Goal: Task Accomplishment & Management: Manage account settings

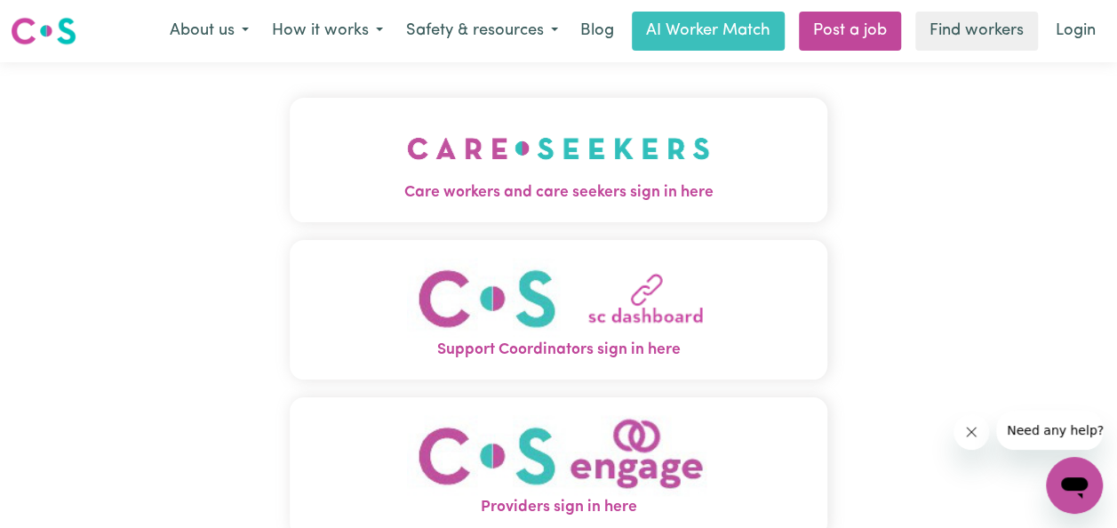
click at [579, 162] on img "Care workers and care seekers sign in here" at bounding box center [558, 149] width 303 height 66
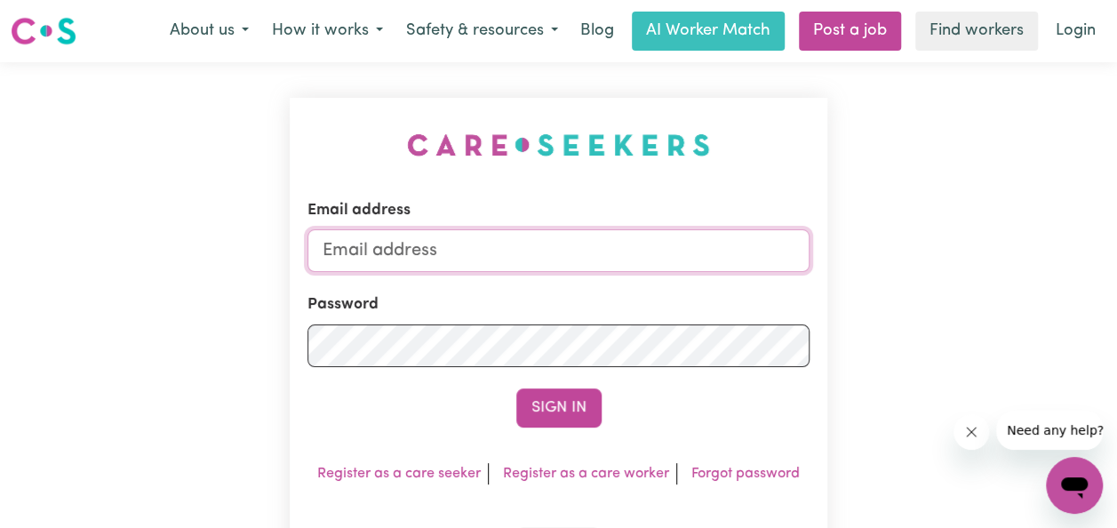
click at [538, 253] on input "Email address" at bounding box center [558, 250] width 502 height 43
type input "[EMAIL_ADDRESS][DOMAIN_NAME]"
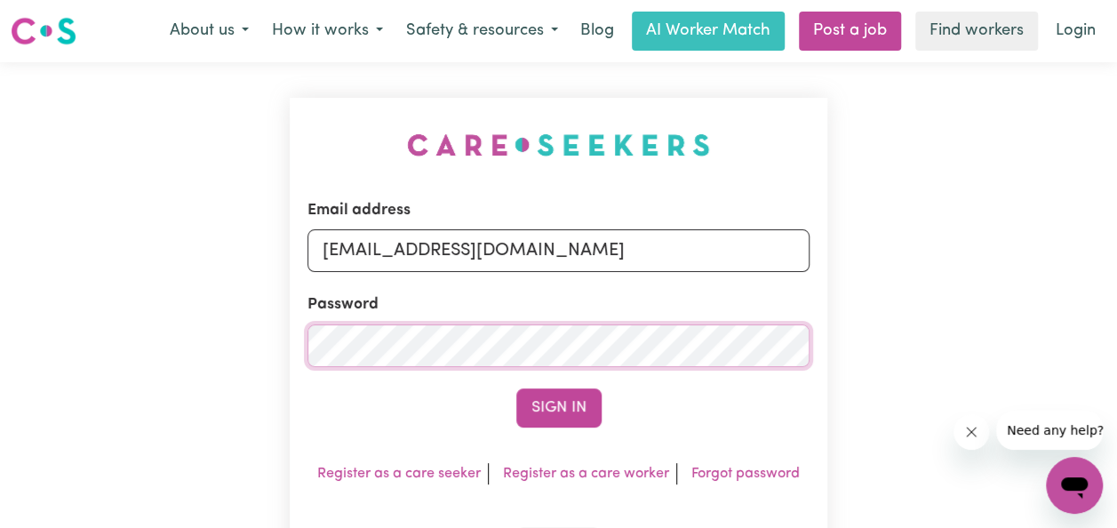
click at [516, 388] on button "Sign In" at bounding box center [558, 407] width 85 height 39
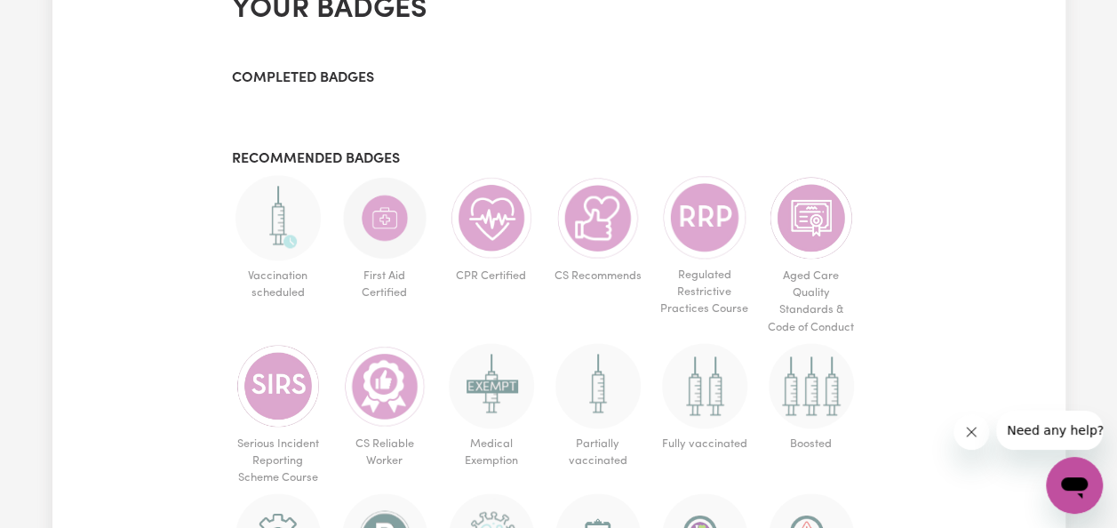
scroll to position [1028, 0]
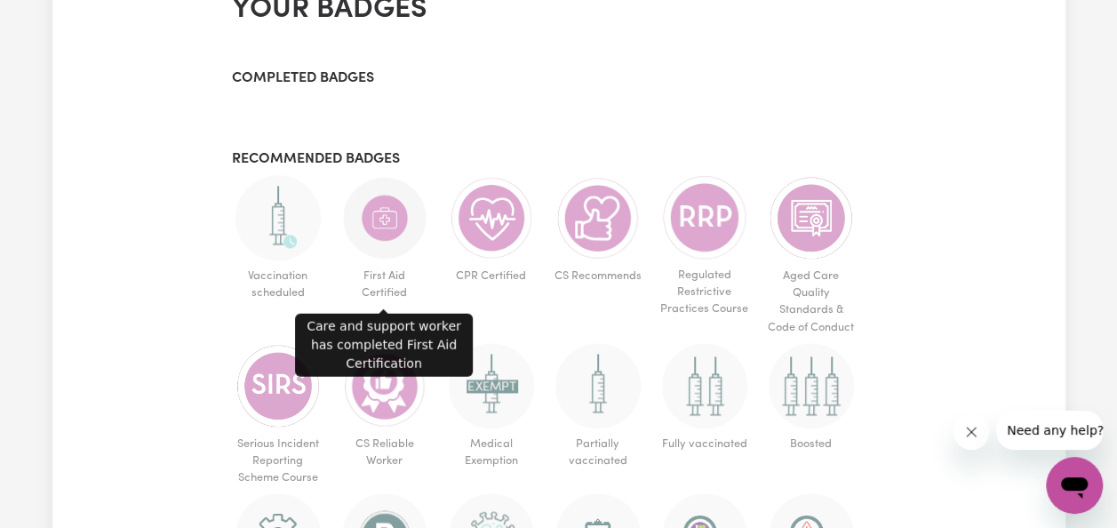
click at [394, 222] on img at bounding box center [384, 217] width 85 height 85
click at [375, 231] on img at bounding box center [384, 217] width 85 height 85
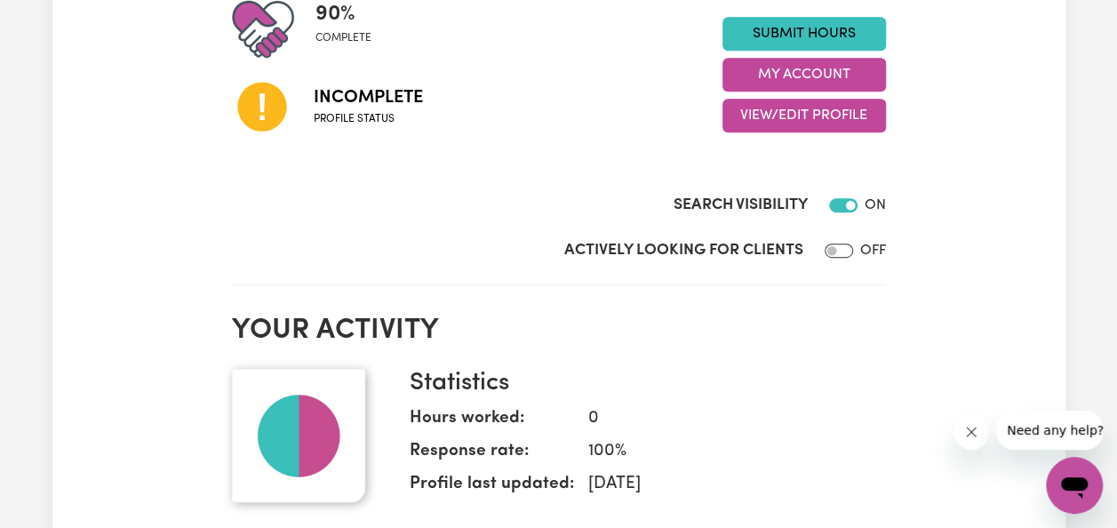
scroll to position [268, 0]
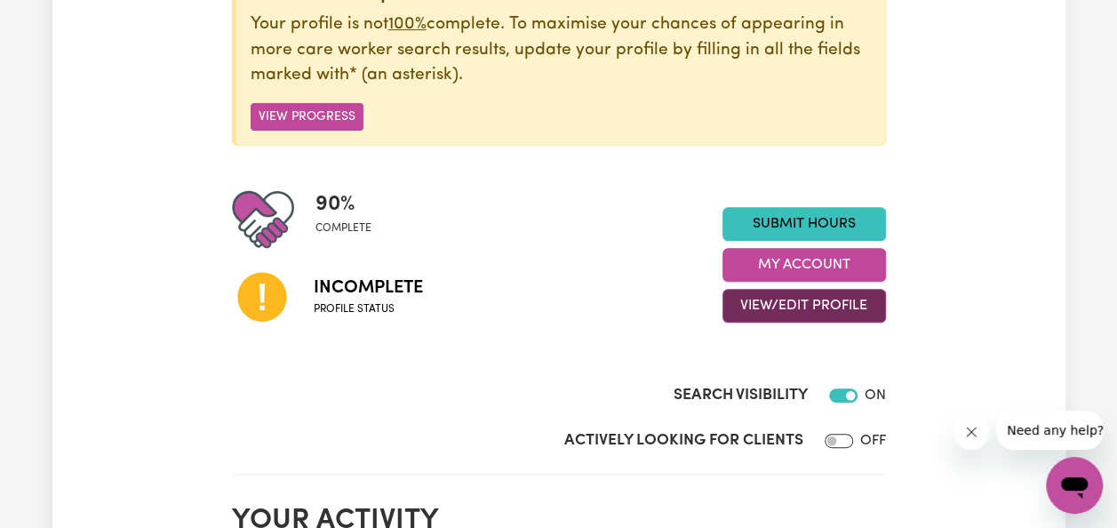
click at [790, 312] on button "View/Edit Profile" at bounding box center [804, 306] width 164 height 34
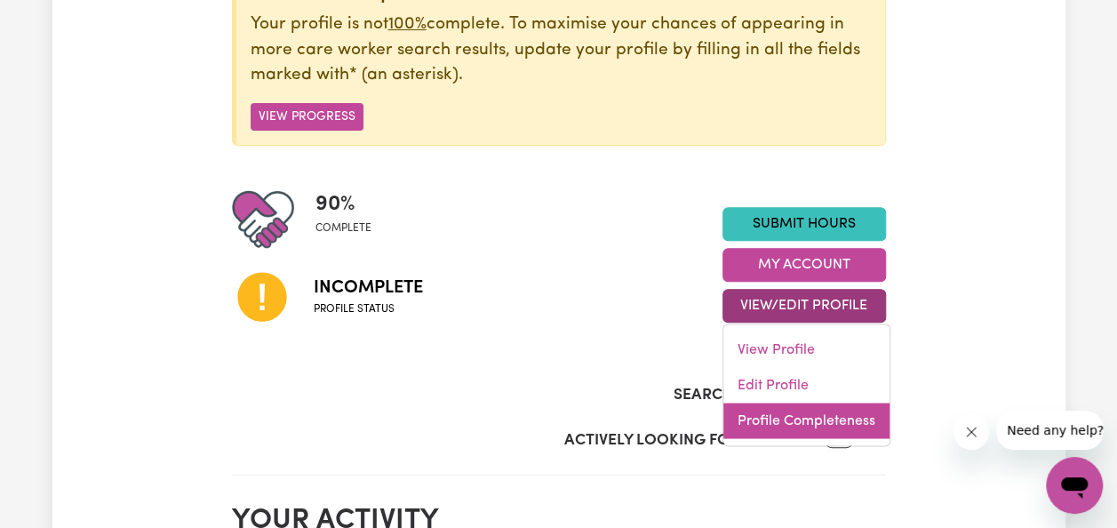
click at [784, 419] on link "Profile Completeness" at bounding box center [806, 421] width 166 height 36
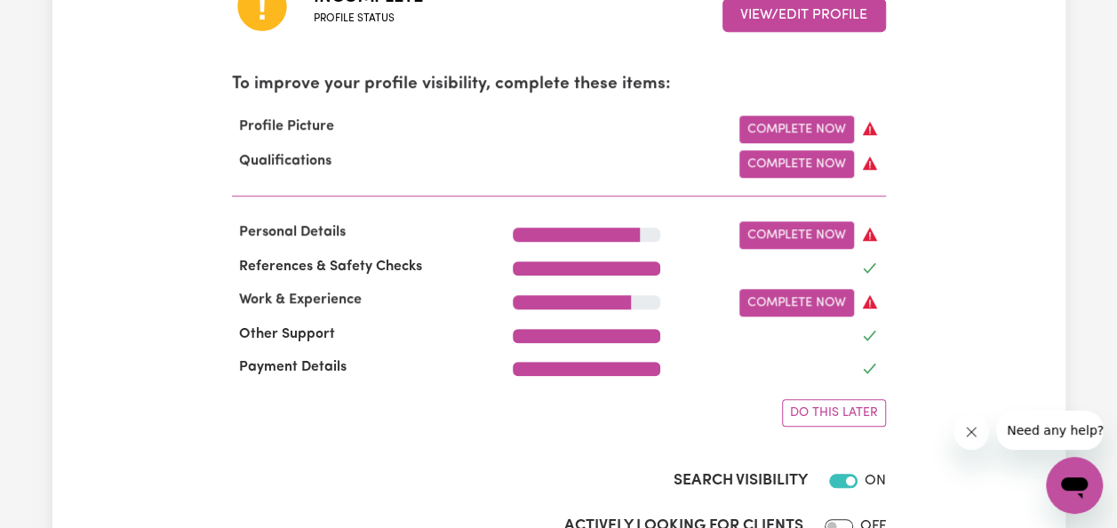
scroll to position [560, 0]
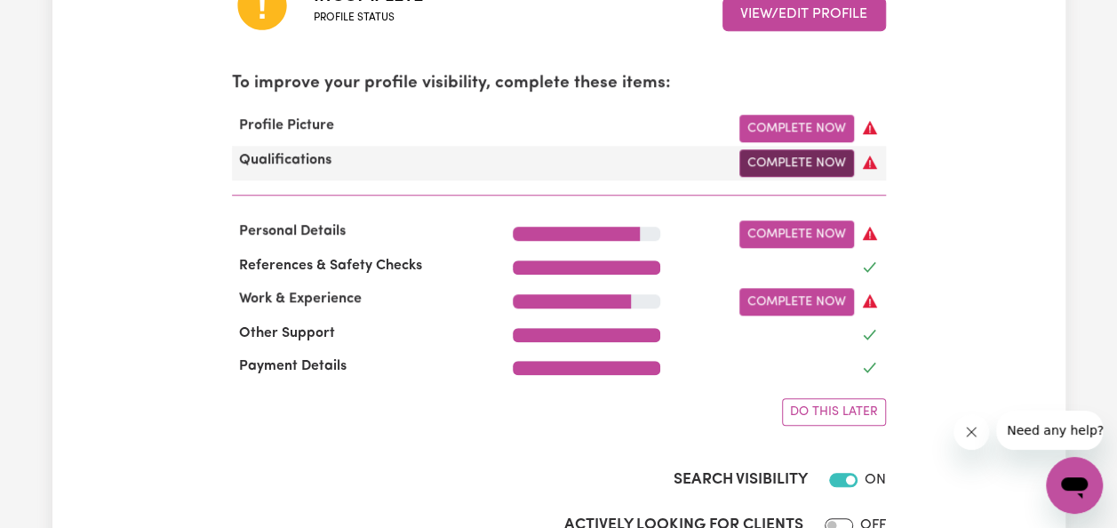
click at [832, 172] on link "Complete Now" at bounding box center [796, 163] width 115 height 28
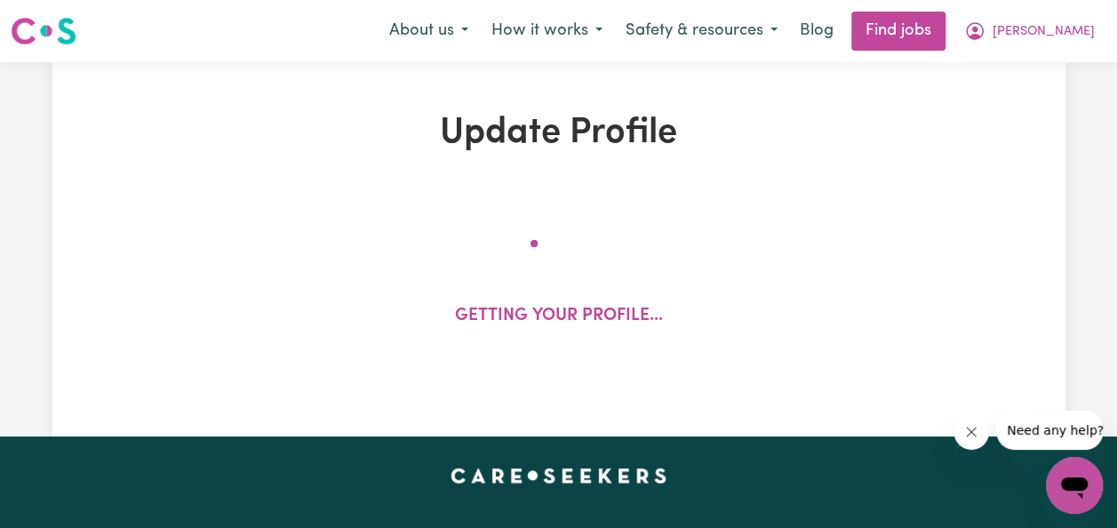
select select "2011"
select select "2020"
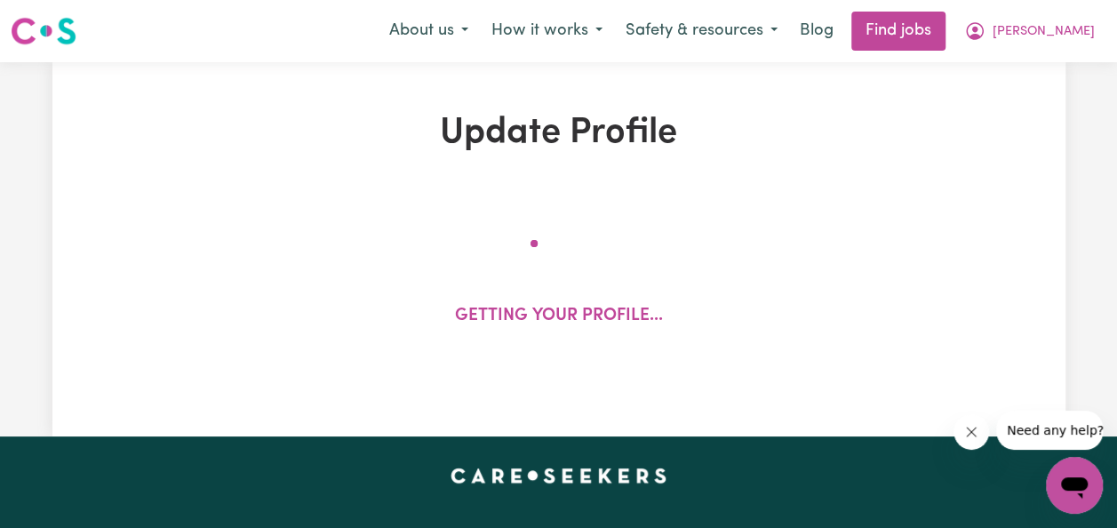
select select "Certificate III (Individual Support)"
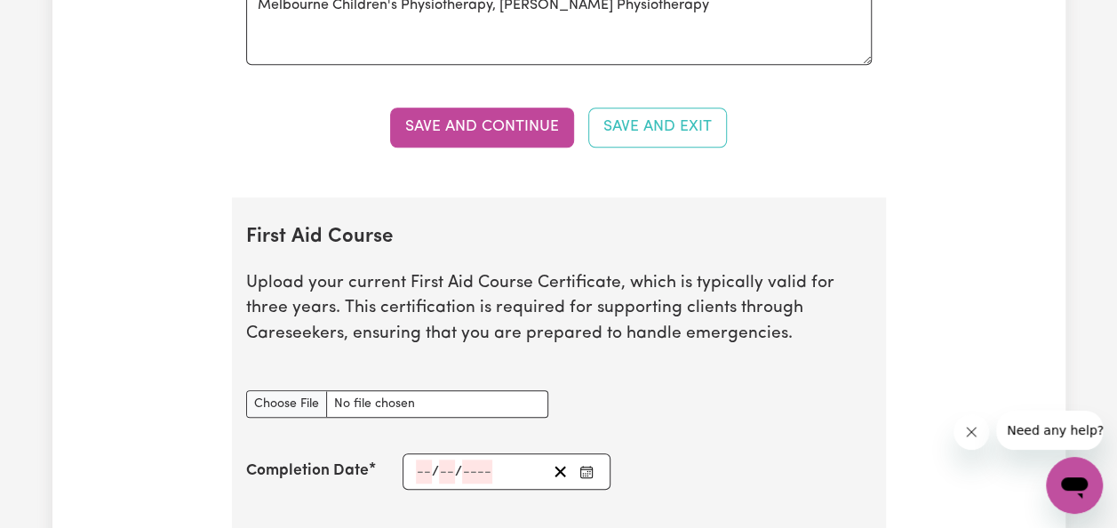
scroll to position [4084, 0]
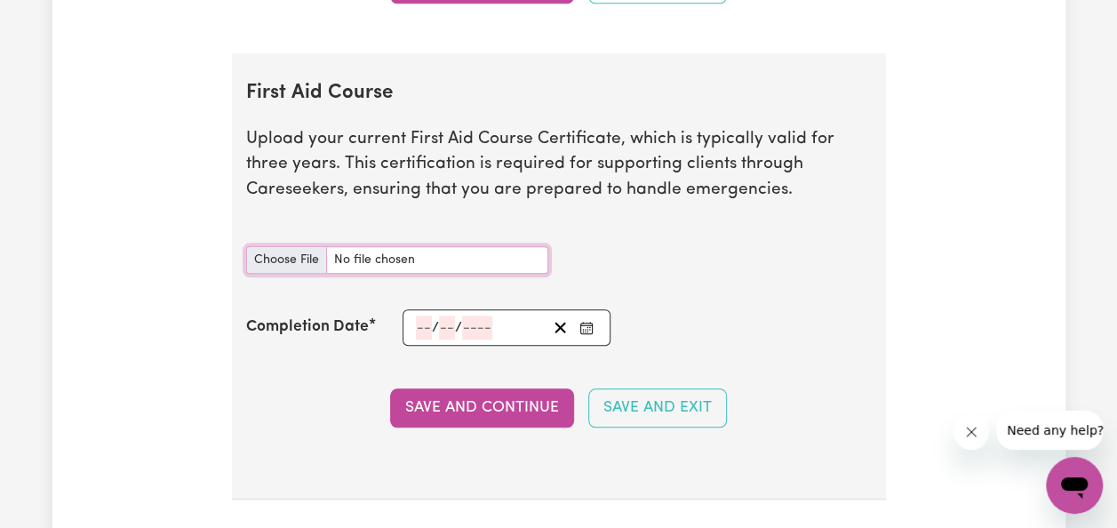
click at [476, 266] on input "First Aid Course document" at bounding box center [397, 260] width 302 height 28
type input "C:\fakepath\First Aid Certificate Oct 2023.pdf"
click at [418, 335] on input "number" at bounding box center [424, 327] width 16 height 24
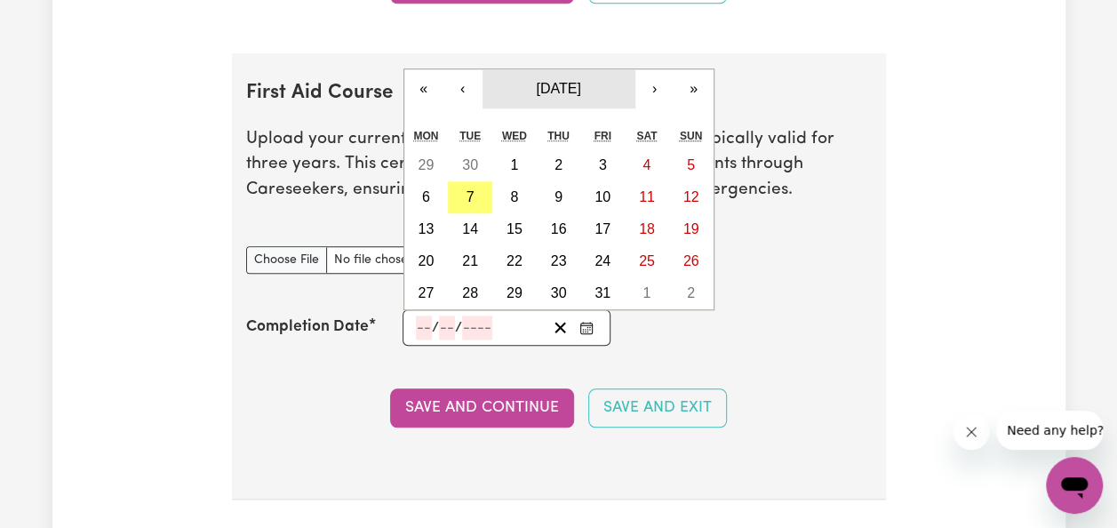
click at [623, 91] on button "October 2025" at bounding box center [559, 88] width 153 height 39
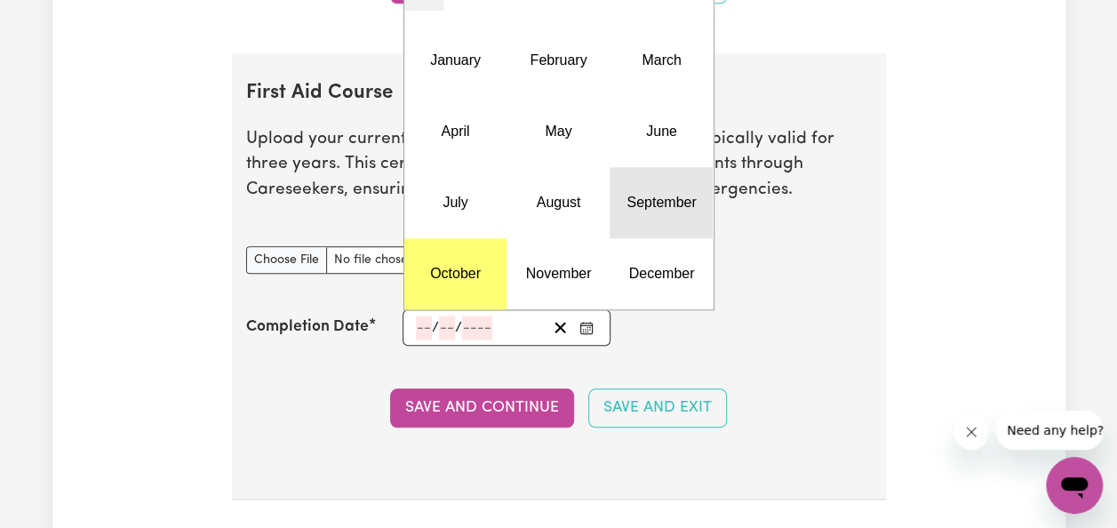
click at [646, 201] on abbr "September" at bounding box center [661, 202] width 69 height 15
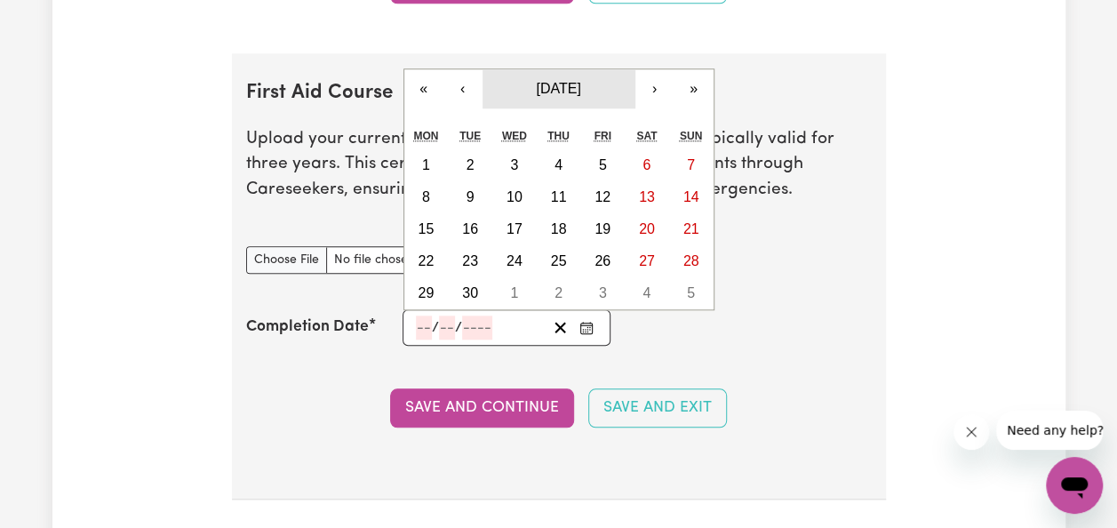
click at [580, 87] on span "September 2025" at bounding box center [558, 88] width 44 height 15
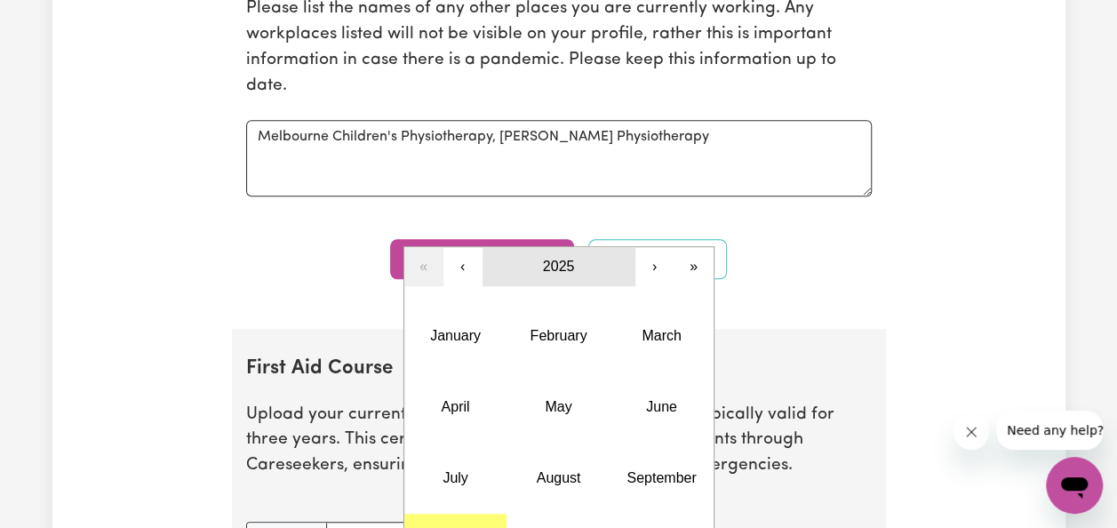
scroll to position [3807, 0]
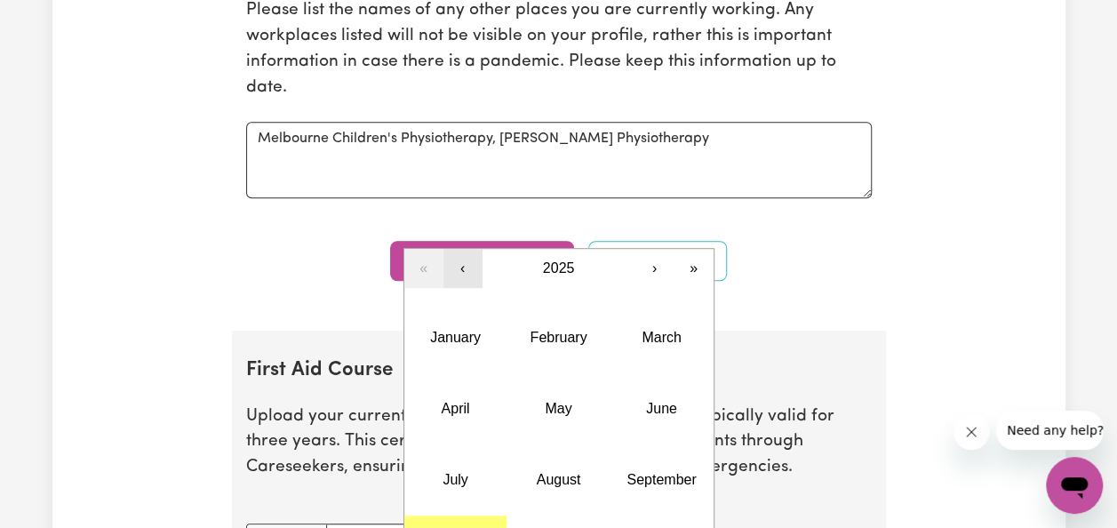
click at [464, 267] on button "‹" at bounding box center [462, 268] width 39 height 39
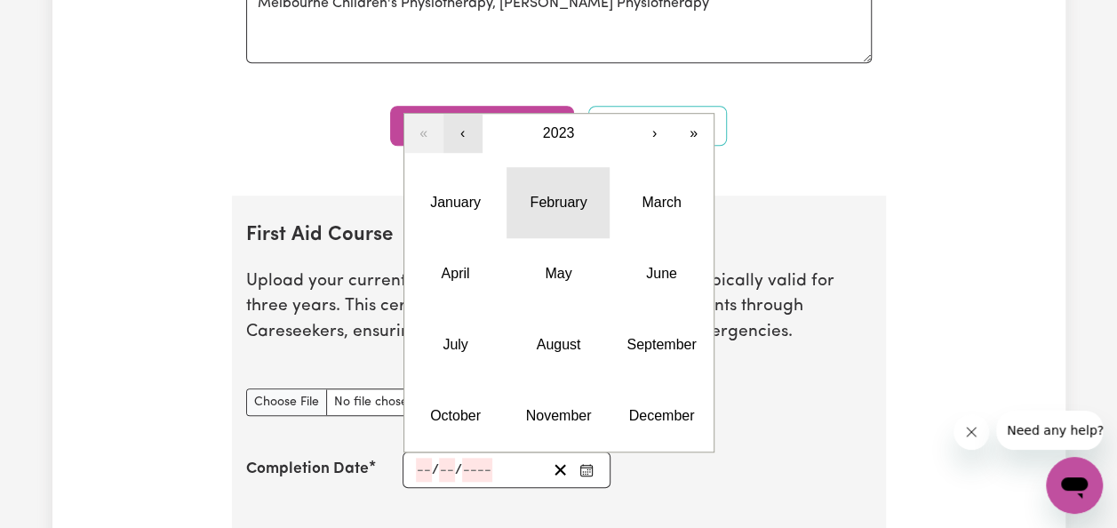
scroll to position [3951, 0]
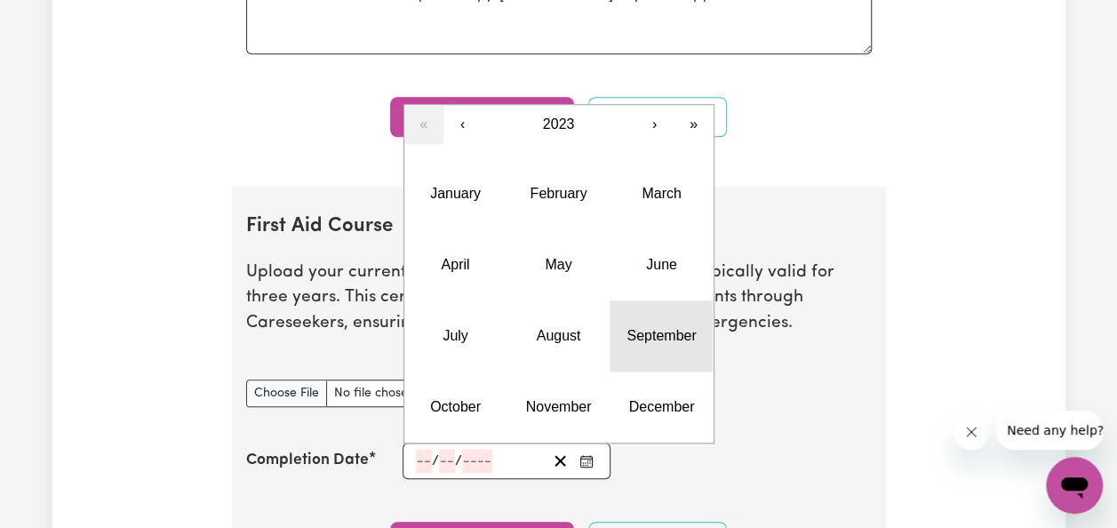
click at [651, 342] on abbr "September" at bounding box center [661, 335] width 69 height 15
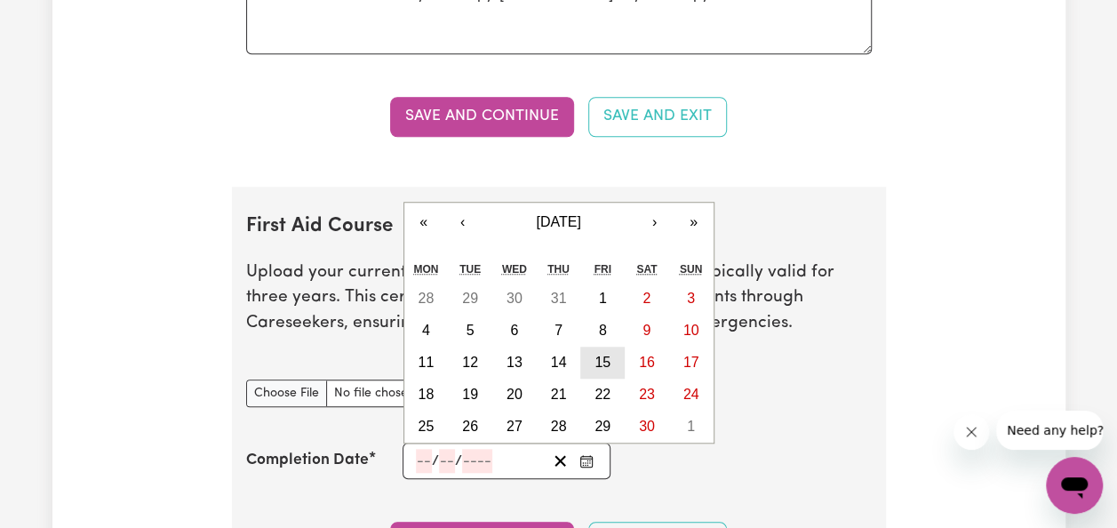
click at [598, 355] on abbr "15" at bounding box center [603, 362] width 16 height 15
type input "[DATE]"
type input "15"
type input "9"
type input "2023"
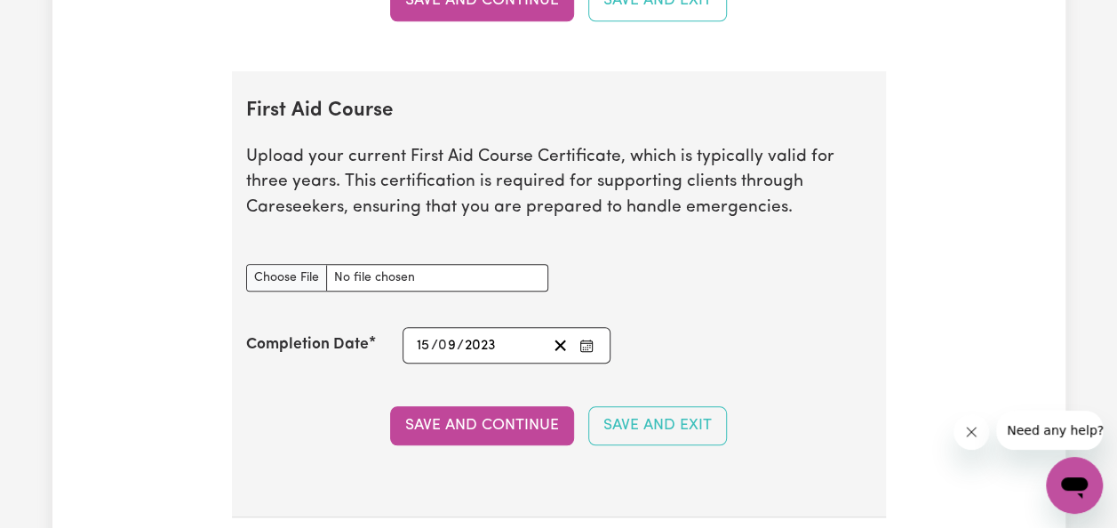
scroll to position [4067, 0]
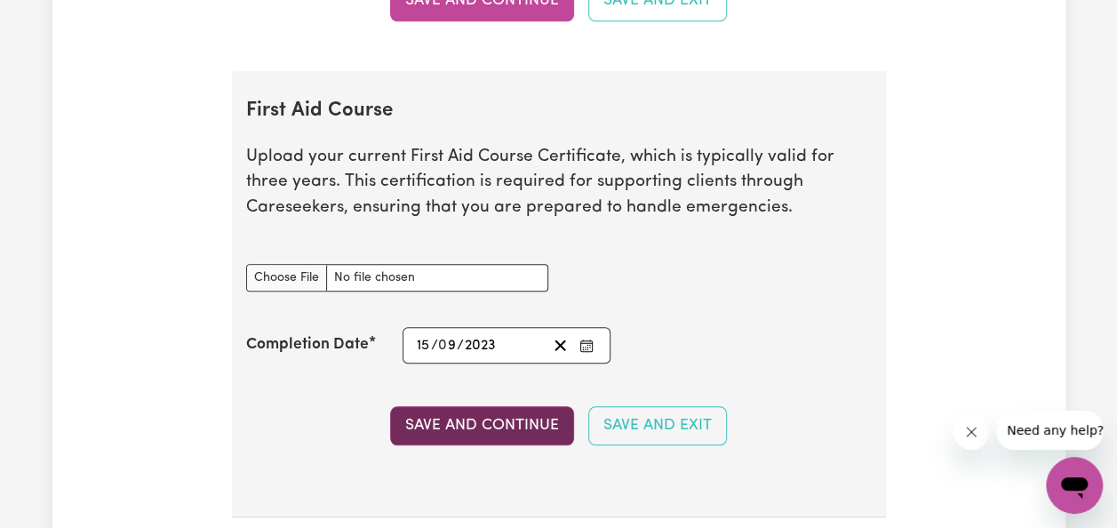
click at [520, 435] on button "Save and Continue" at bounding box center [482, 425] width 184 height 39
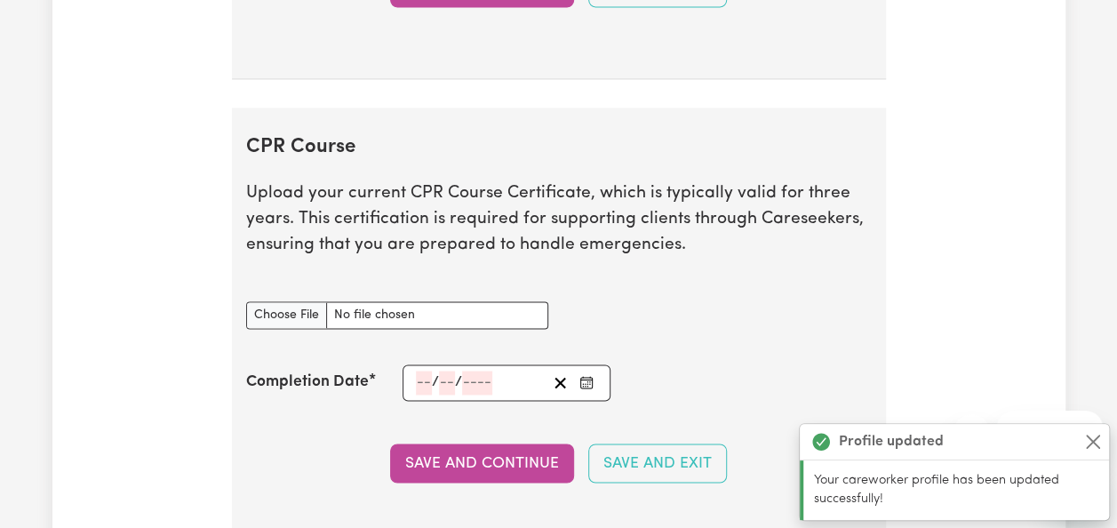
scroll to position [4610, 0]
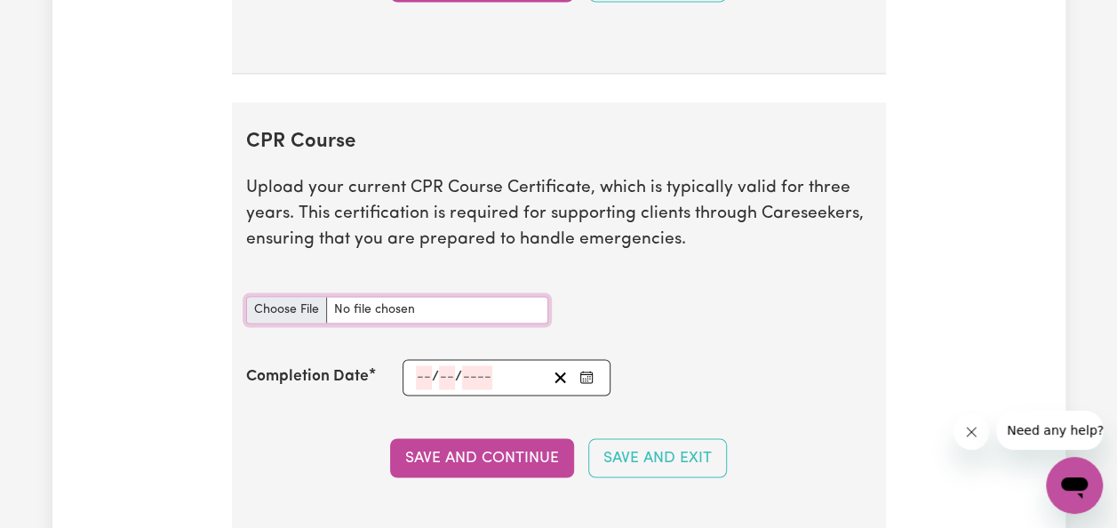
click at [312, 313] on input "CPR Course document" at bounding box center [397, 310] width 302 height 28
type input "C:\fakepath\First Aid Certificate Oct 2023.pdf"
click at [416, 382] on input "number" at bounding box center [424, 377] width 16 height 24
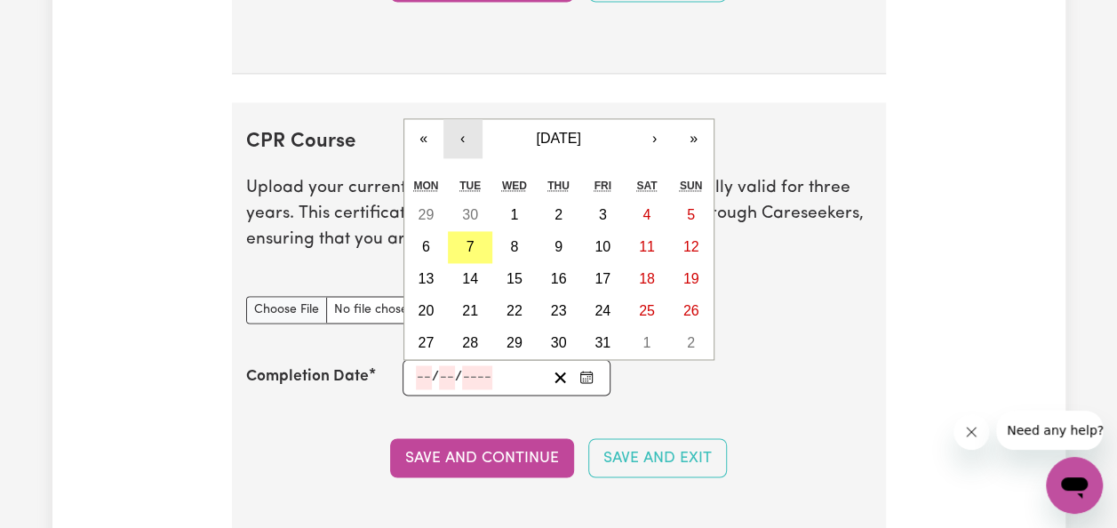
click at [476, 151] on button "‹" at bounding box center [462, 138] width 39 height 39
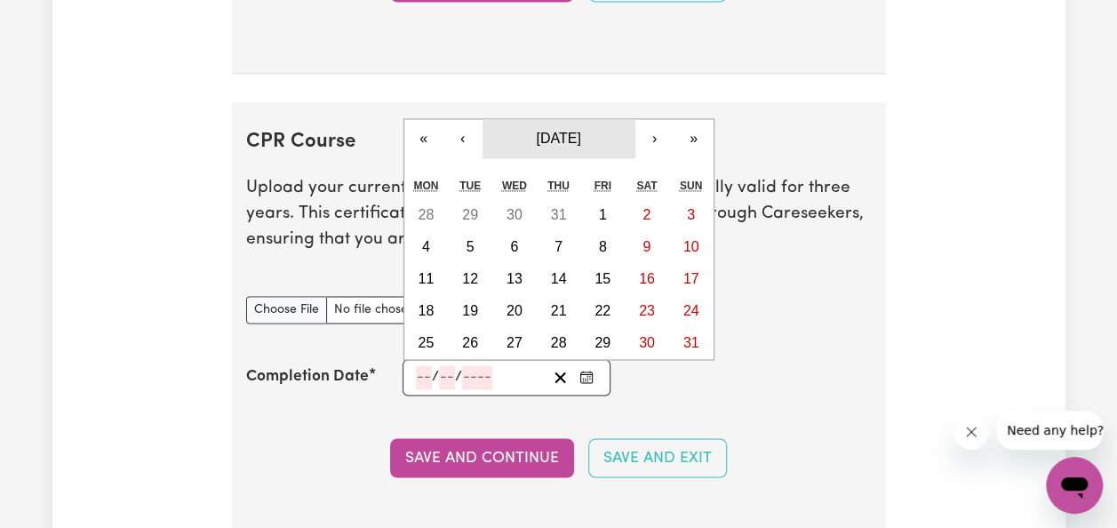
click at [597, 126] on button "August 2025" at bounding box center [559, 138] width 153 height 39
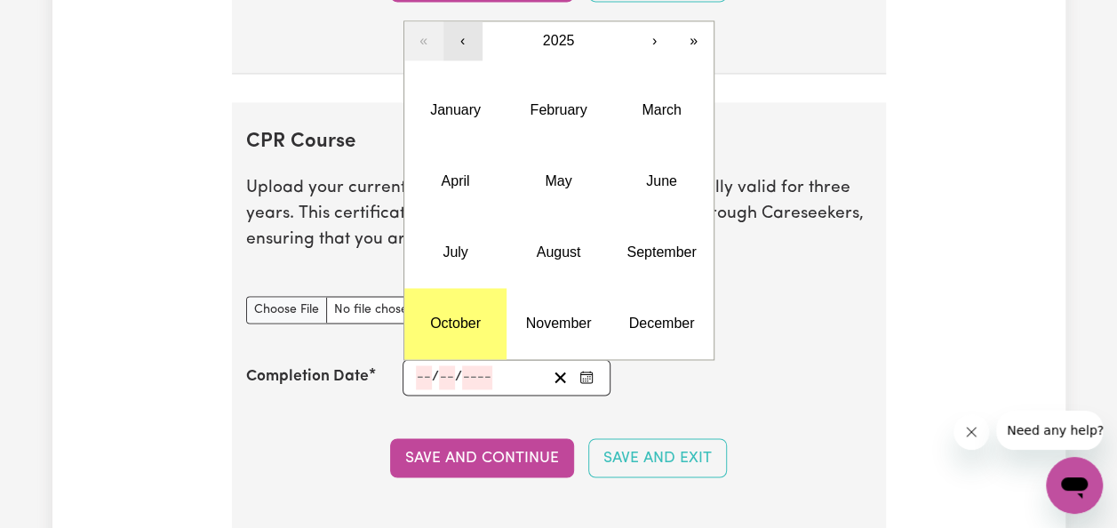
click at [464, 54] on button "‹" at bounding box center [462, 40] width 39 height 39
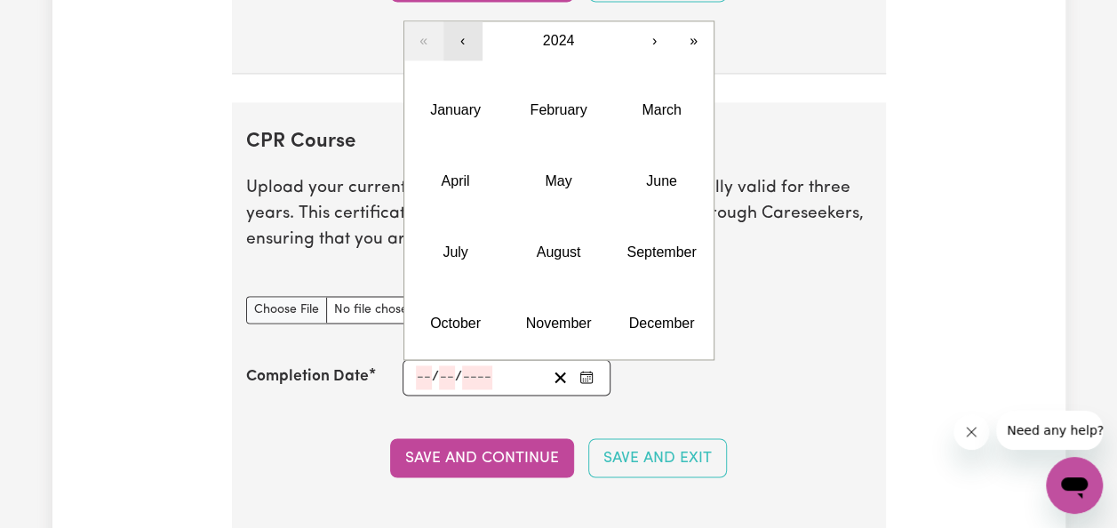
click at [464, 54] on button "‹" at bounding box center [462, 40] width 39 height 39
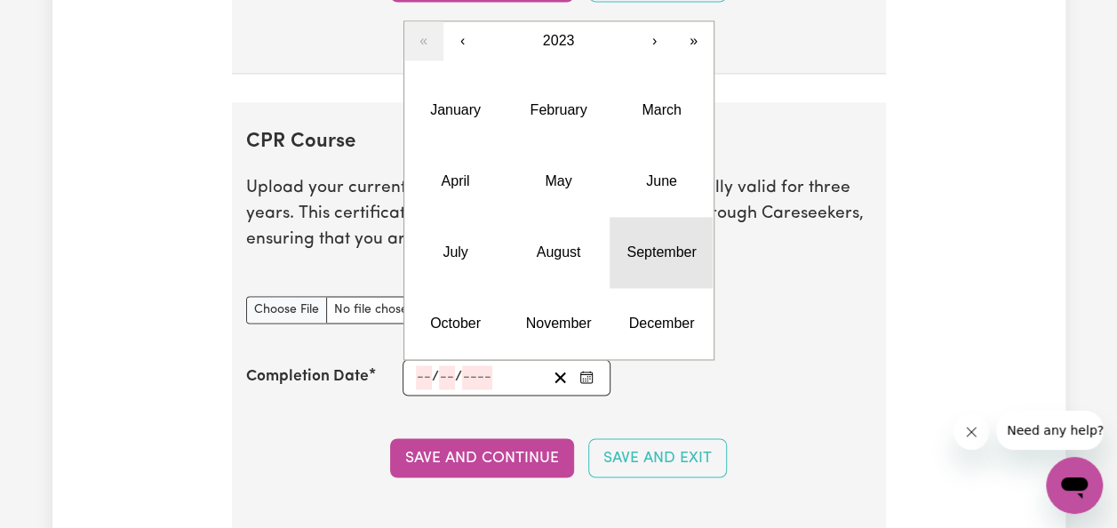
click at [627, 259] on button "September" at bounding box center [661, 252] width 103 height 71
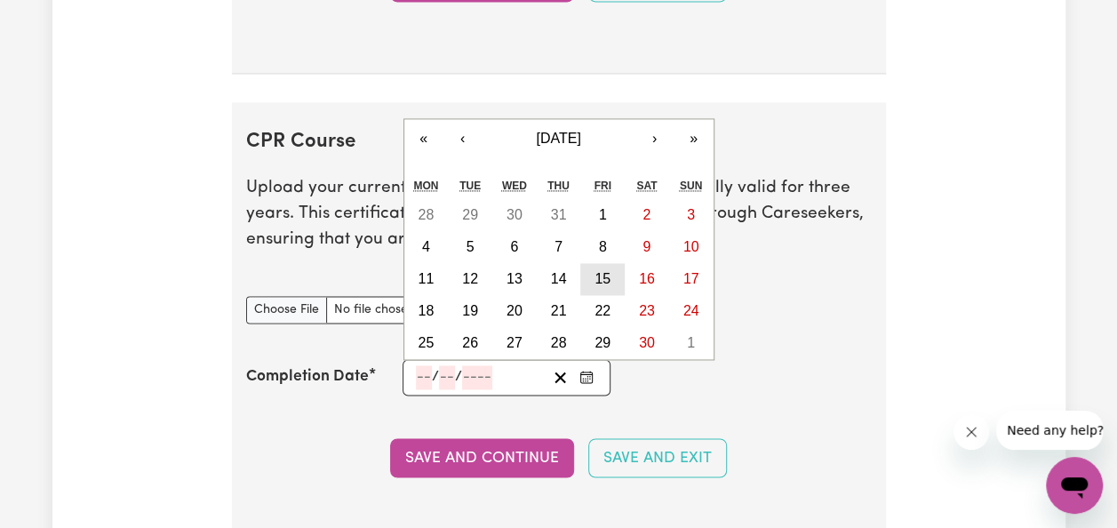
click at [598, 280] on abbr "15" at bounding box center [603, 278] width 16 height 15
type input "[DATE]"
type input "15"
type input "9"
type input "2023"
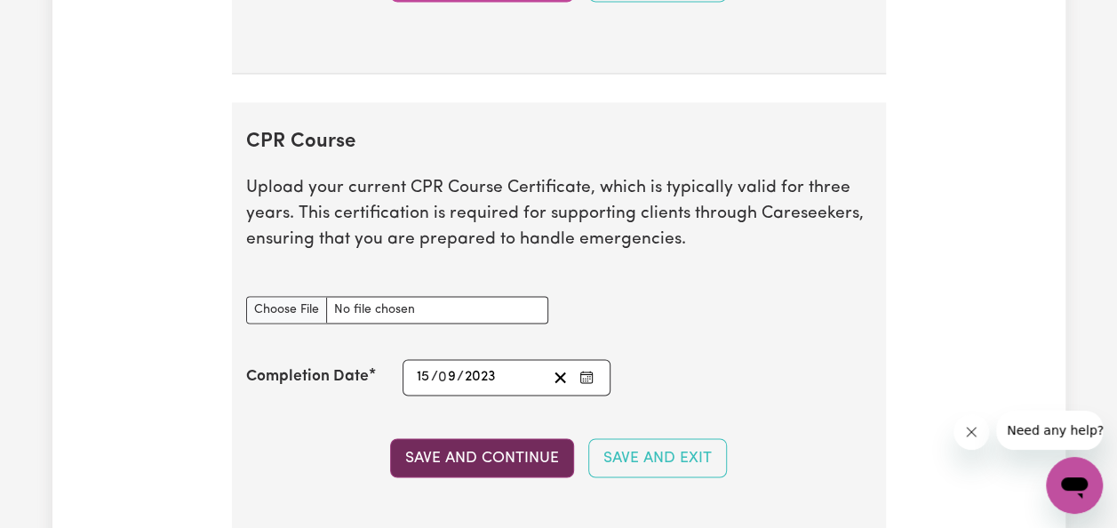
click at [511, 459] on button "Save and Continue" at bounding box center [482, 457] width 184 height 39
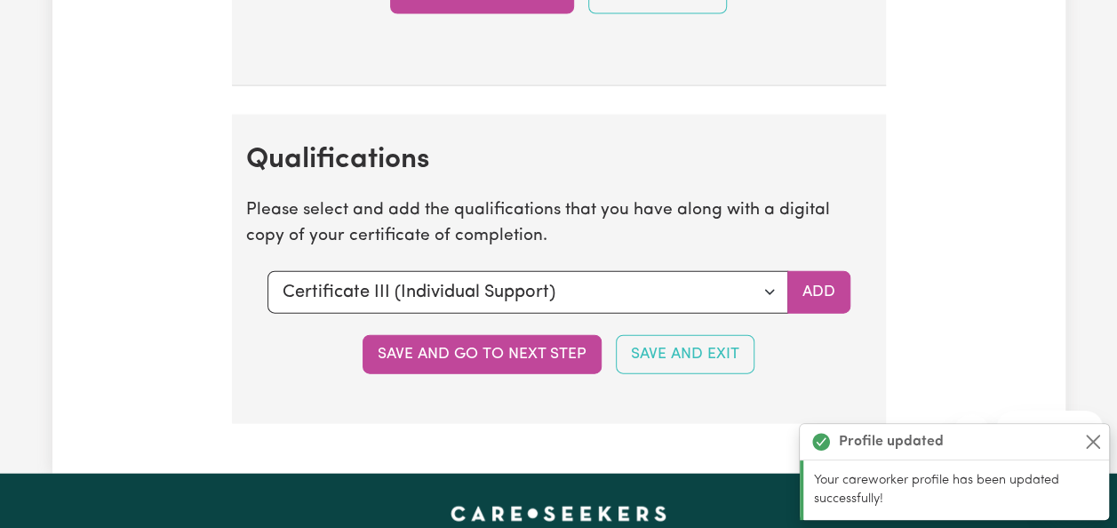
scroll to position [5184, 0]
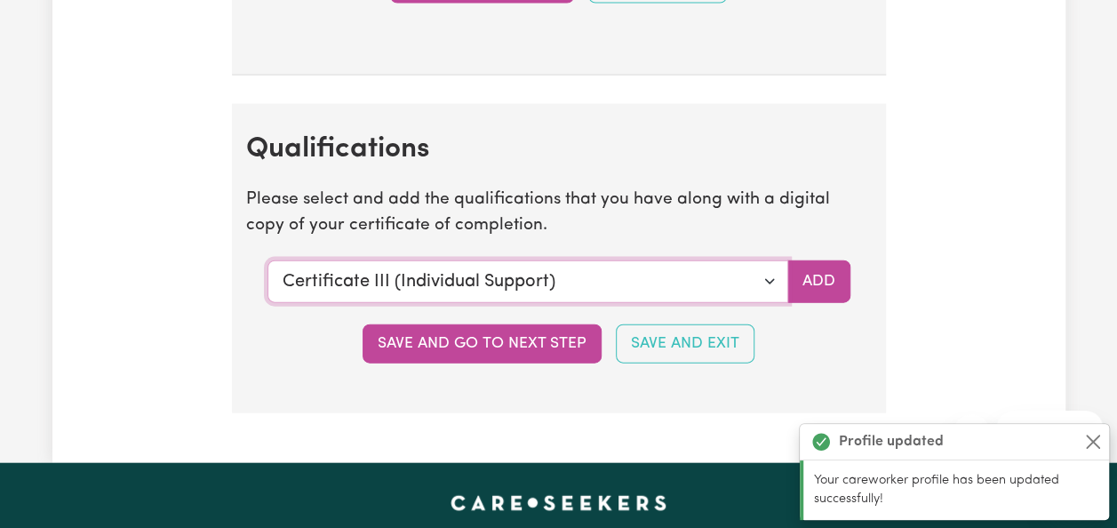
click at [611, 271] on select "Select a qualification to add... Certificate III (Individual Support) Certifica…" at bounding box center [527, 281] width 521 height 43
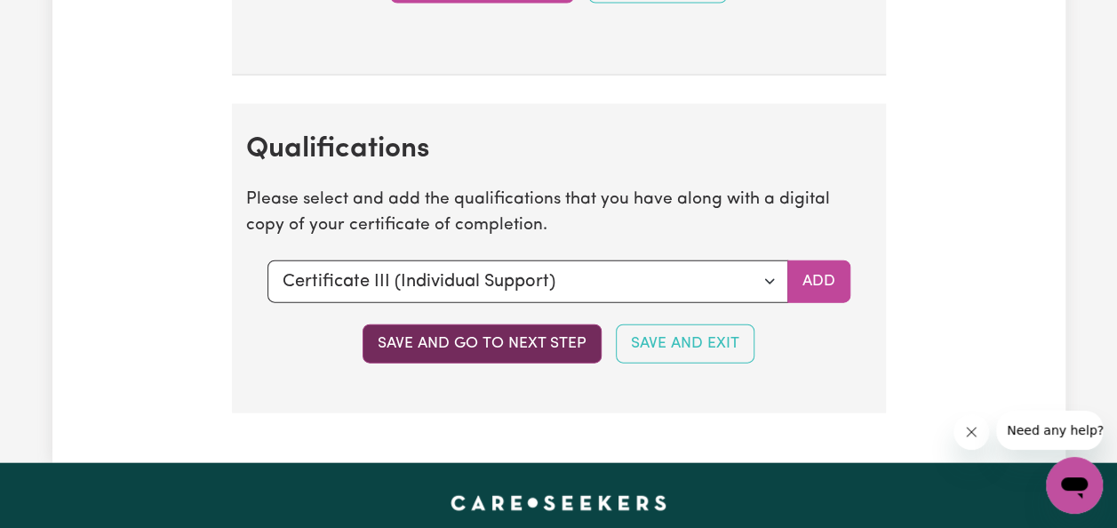
click at [565, 348] on button "Save and go to next step" at bounding box center [482, 343] width 239 height 39
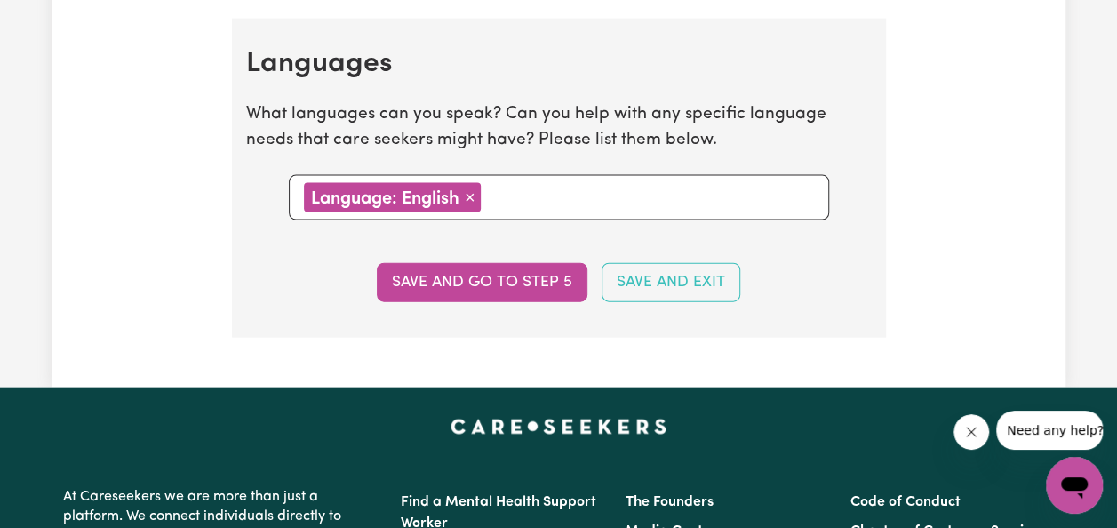
scroll to position [1769, 0]
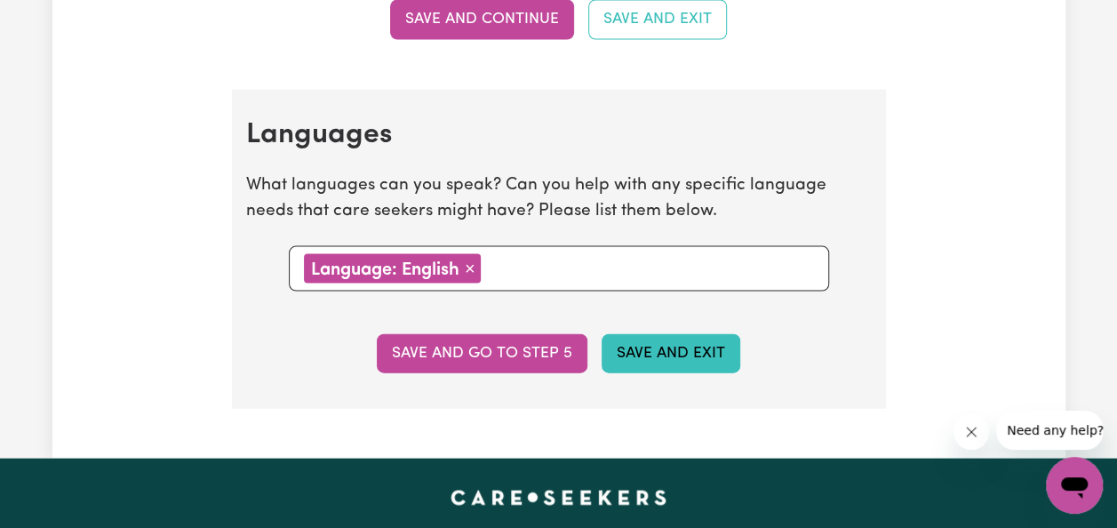
click at [639, 353] on button "Save and Exit" at bounding box center [671, 353] width 139 height 39
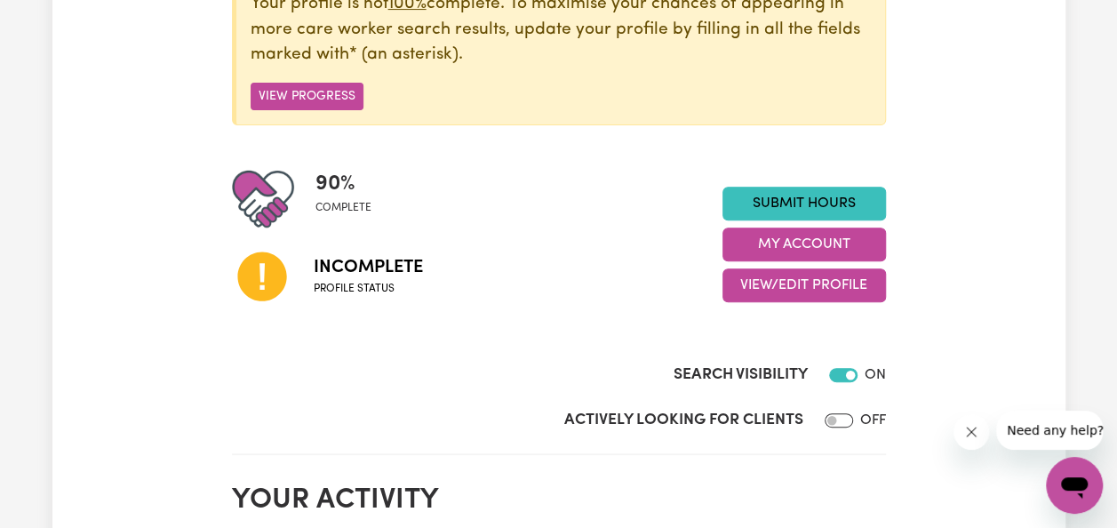
scroll to position [290, 0]
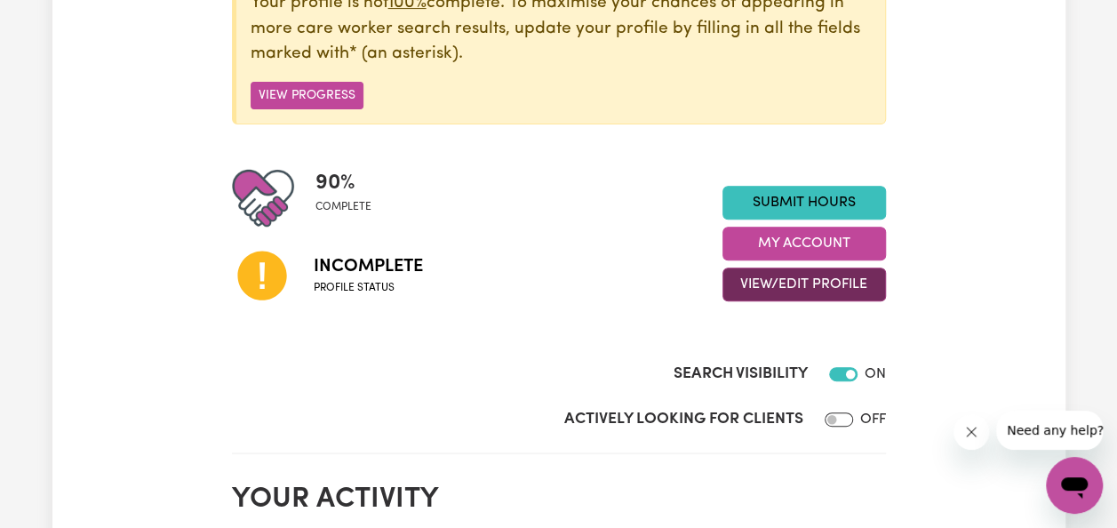
click at [802, 283] on button "View/Edit Profile" at bounding box center [804, 284] width 164 height 34
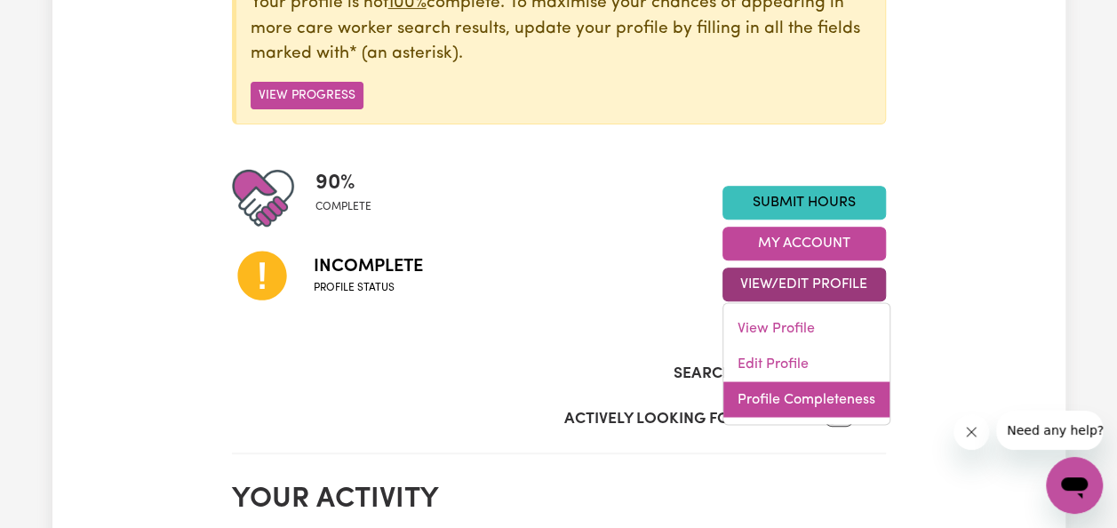
click at [810, 395] on link "Profile Completeness" at bounding box center [806, 400] width 166 height 36
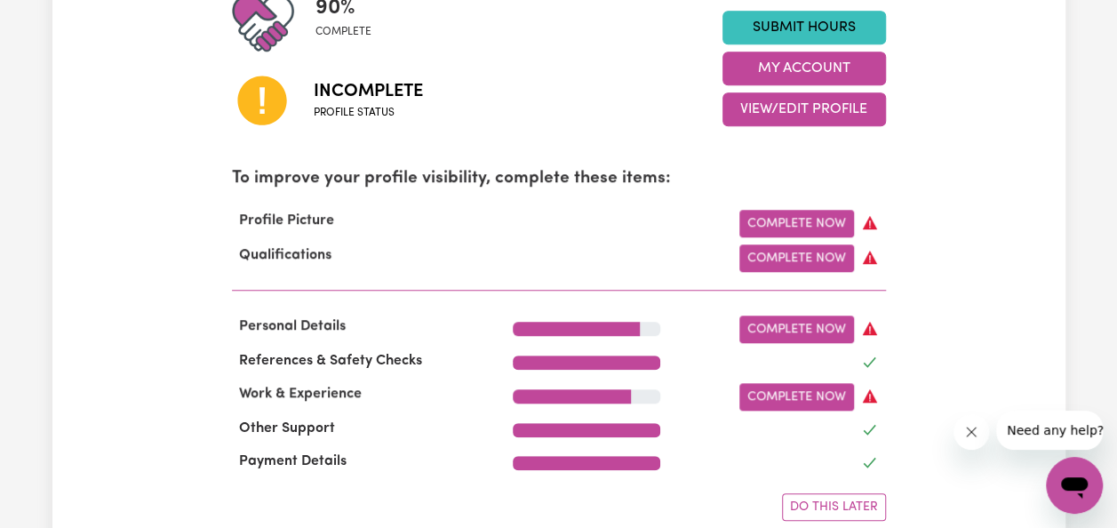
scroll to position [474, 0]
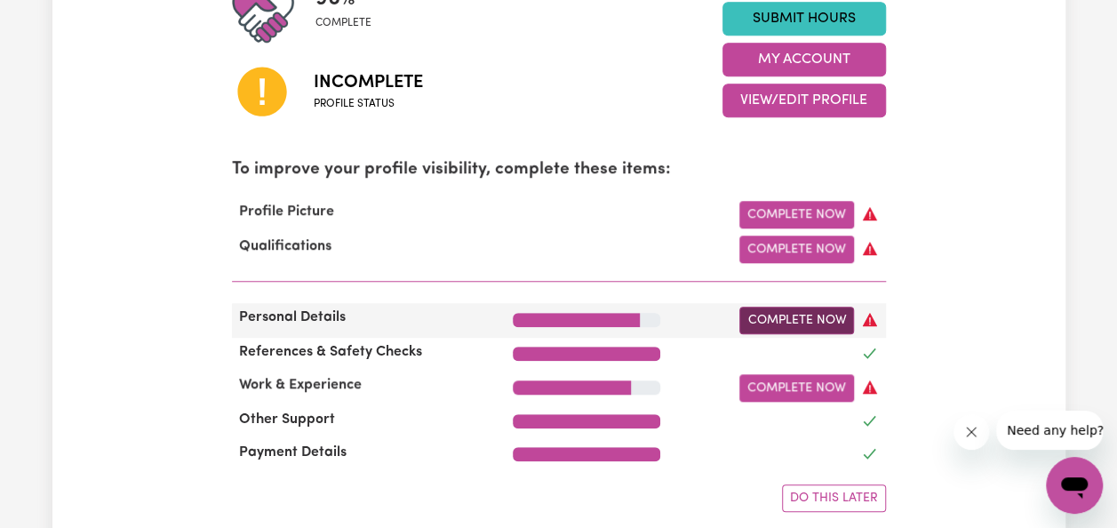
click at [791, 327] on link "Complete Now" at bounding box center [796, 321] width 115 height 28
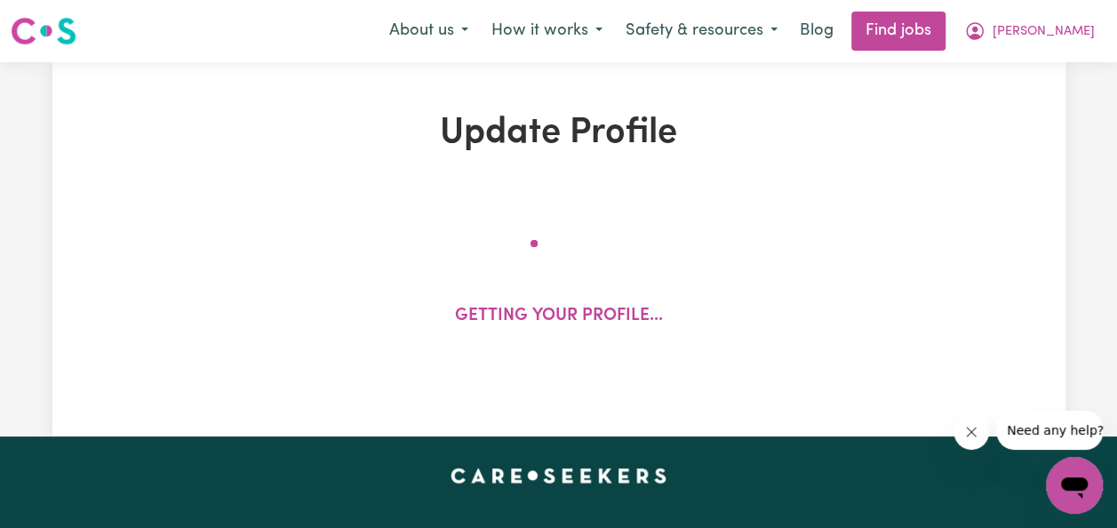
select select "[DEMOGRAPHIC_DATA]"
select select "[DEMOGRAPHIC_DATA] Citizen"
select select "Studying a healthcare related degree or qualification"
select select "55"
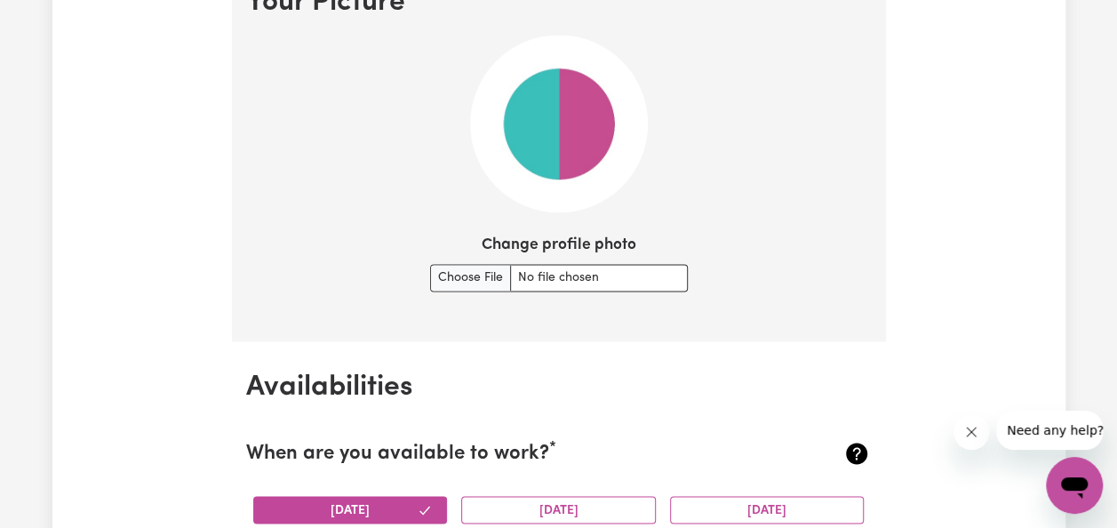
scroll to position [1329, 0]
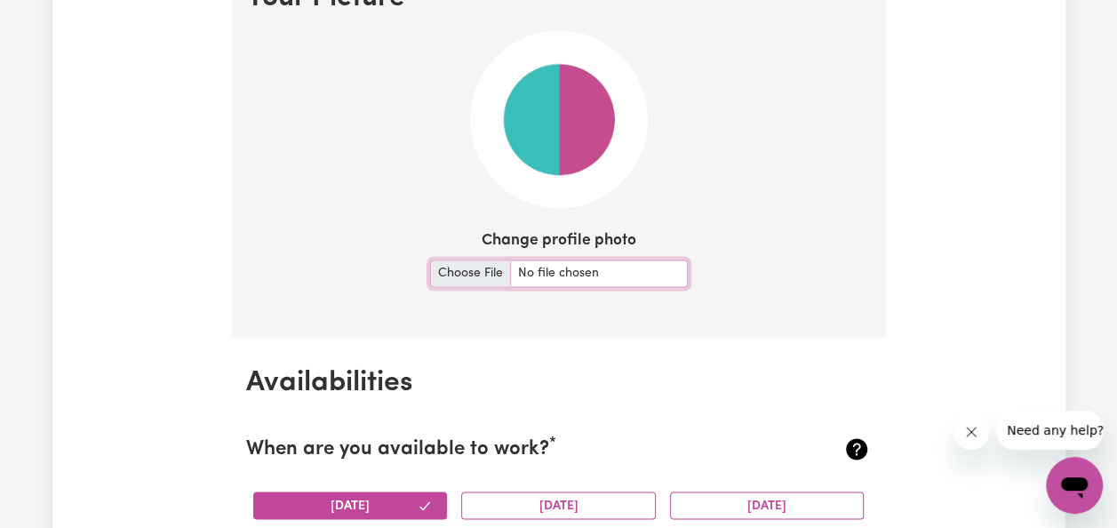
click at [468, 259] on input "Change profile photo" at bounding box center [559, 273] width 258 height 28
type input "C:\fakepath\Gan-52.jpg"
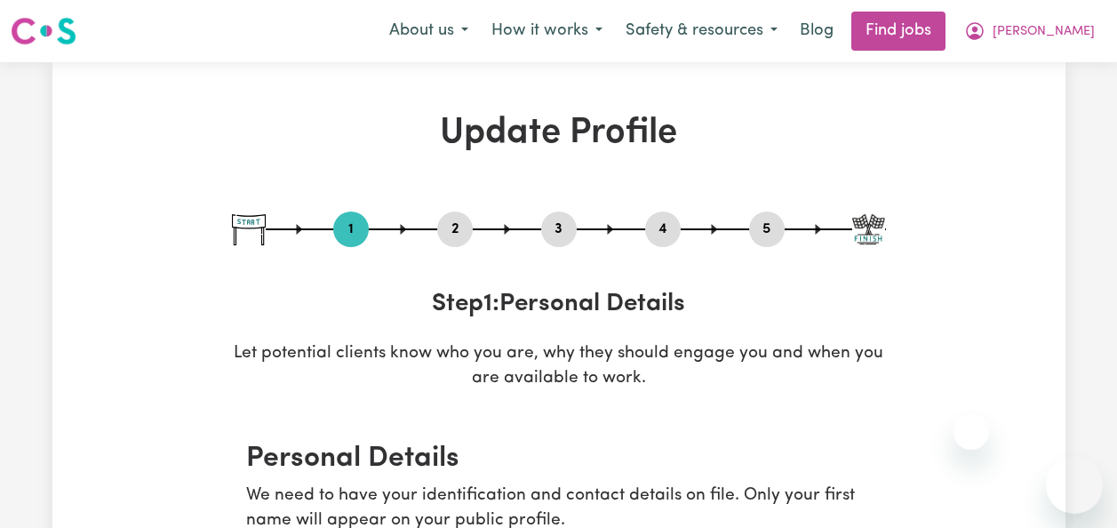
select select "[DEMOGRAPHIC_DATA]"
select select "[DEMOGRAPHIC_DATA] Citizen"
select select "Studying a healthcare related degree or qualification"
select select "55"
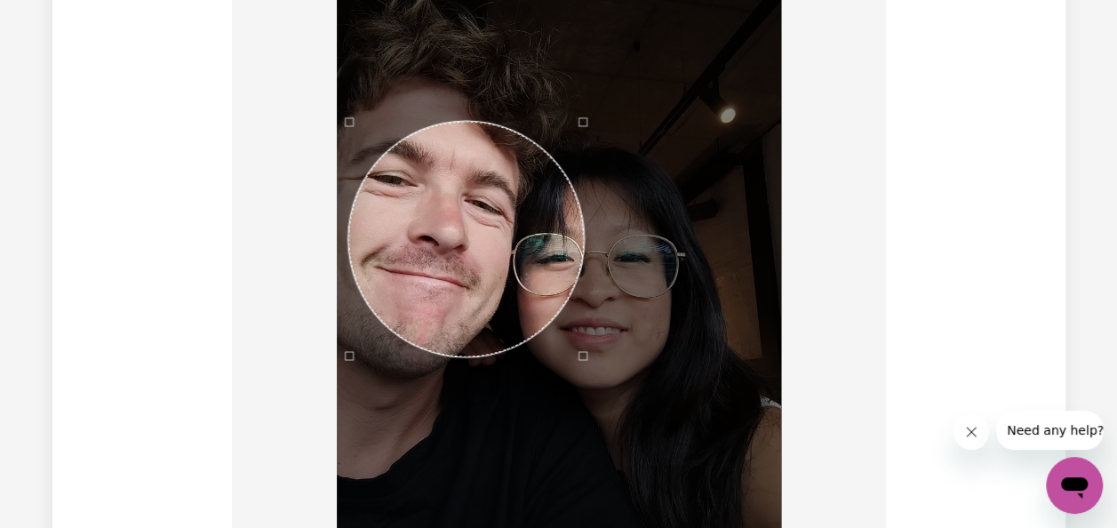
scroll to position [1392, 0]
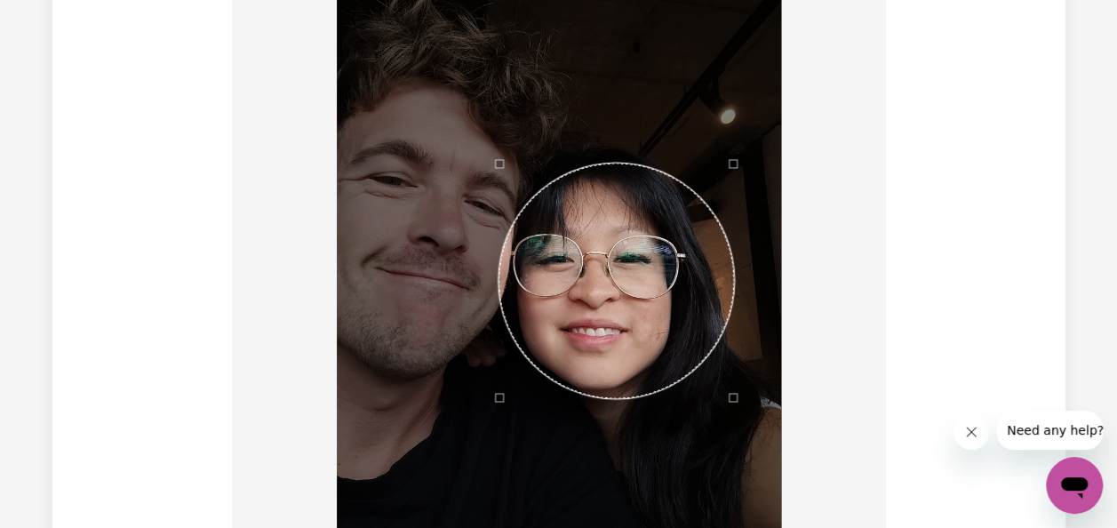
click at [684, 307] on div "Use the arrow keys to move the crop selection area" at bounding box center [616, 280] width 235 height 235
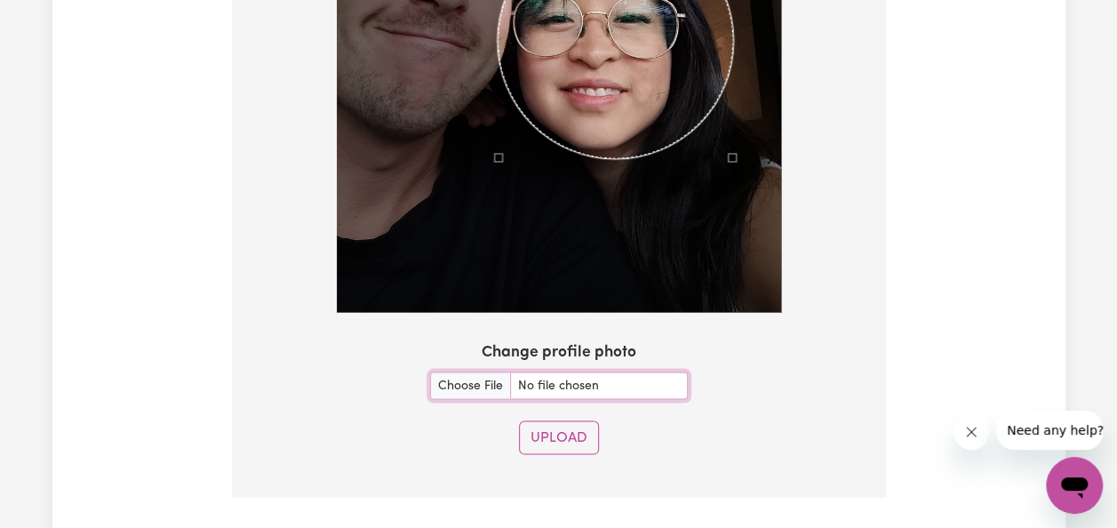
scroll to position [1633, 0]
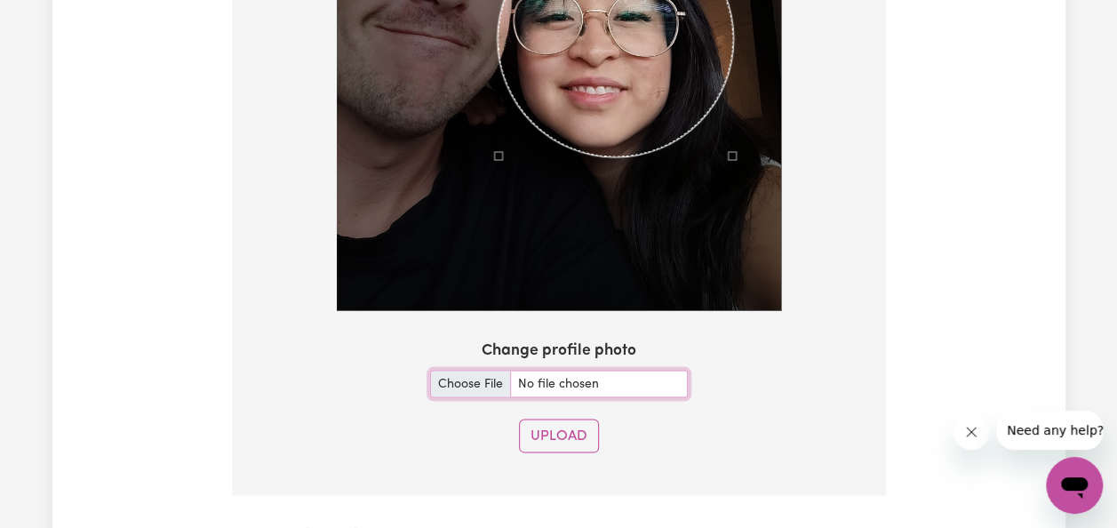
click at [462, 382] on input "Change profile photo" at bounding box center [559, 384] width 258 height 28
type input "C:\fakepath\IMG20240123073900.jpg"
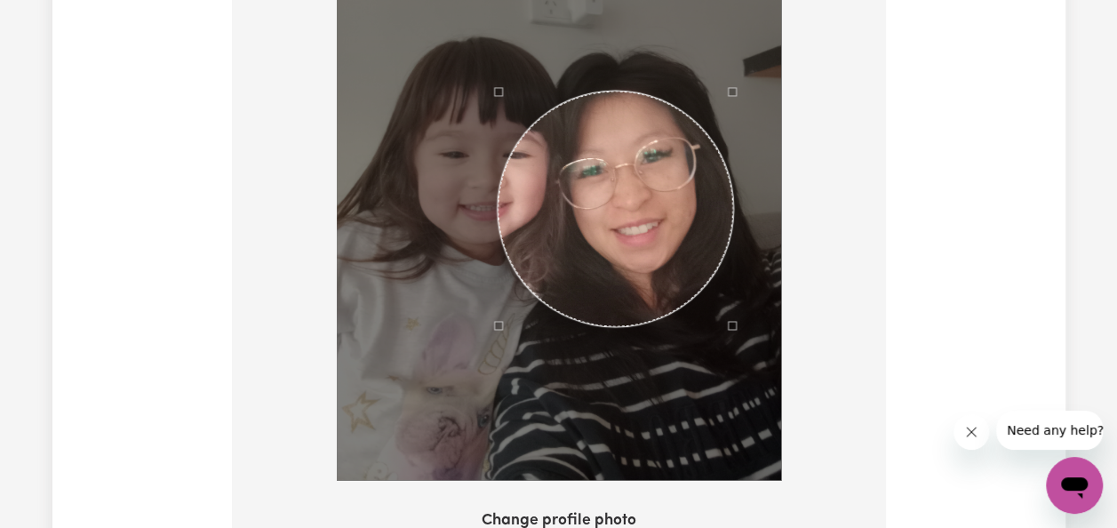
scroll to position [1463, 0]
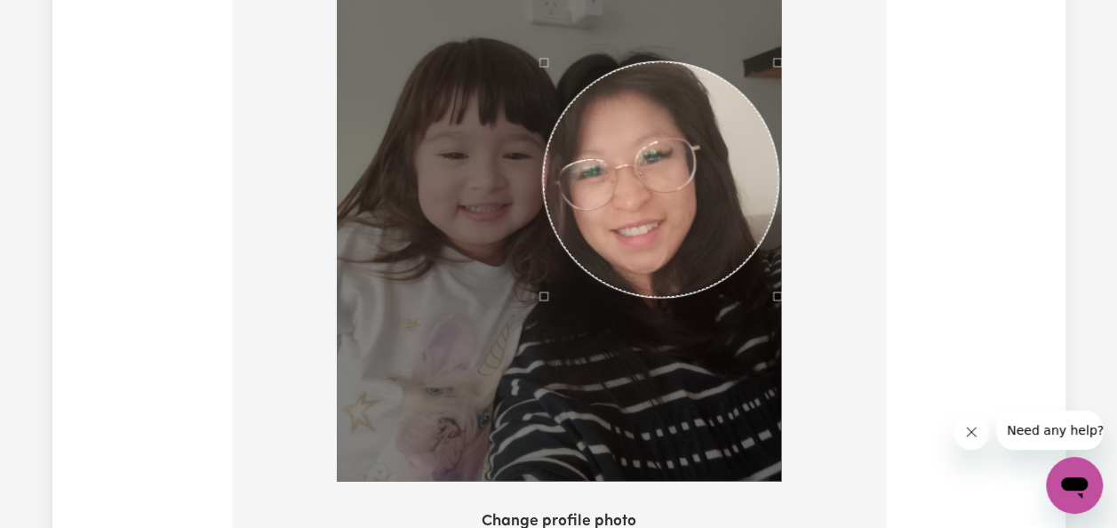
click at [707, 151] on div "Use the arrow keys to move the crop selection area" at bounding box center [660, 178] width 235 height 235
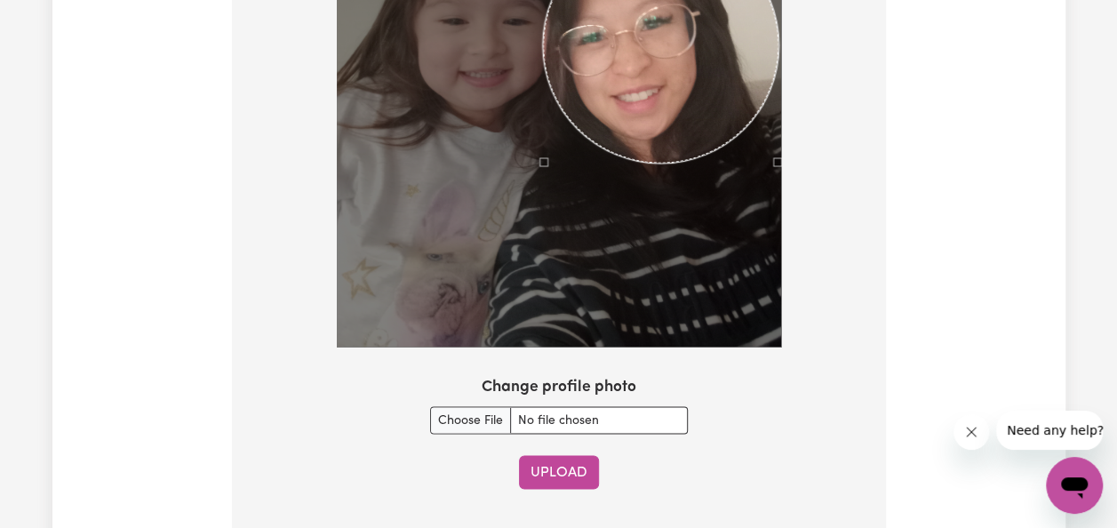
click at [563, 467] on button "Upload" at bounding box center [559, 472] width 80 height 34
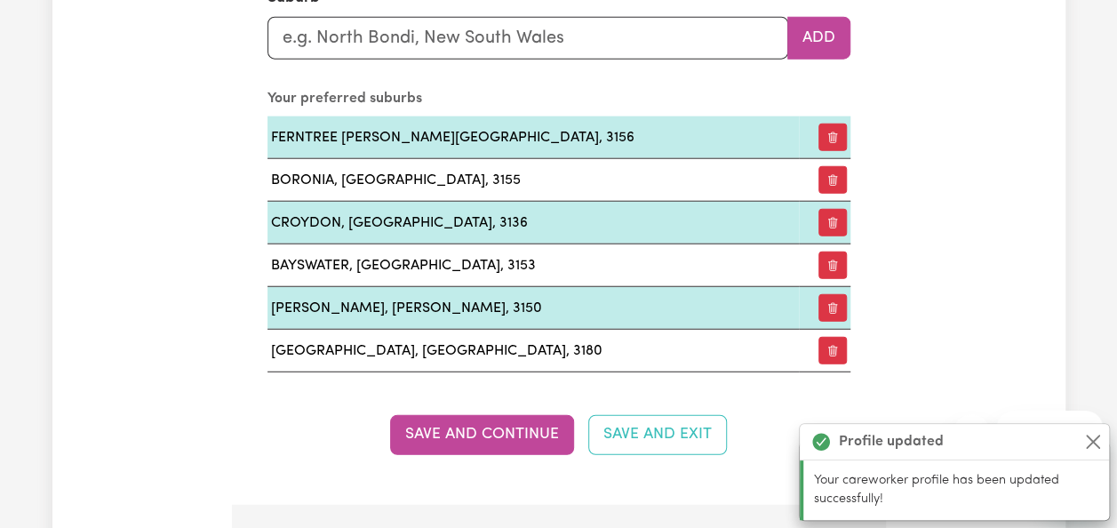
scroll to position [2218, 0]
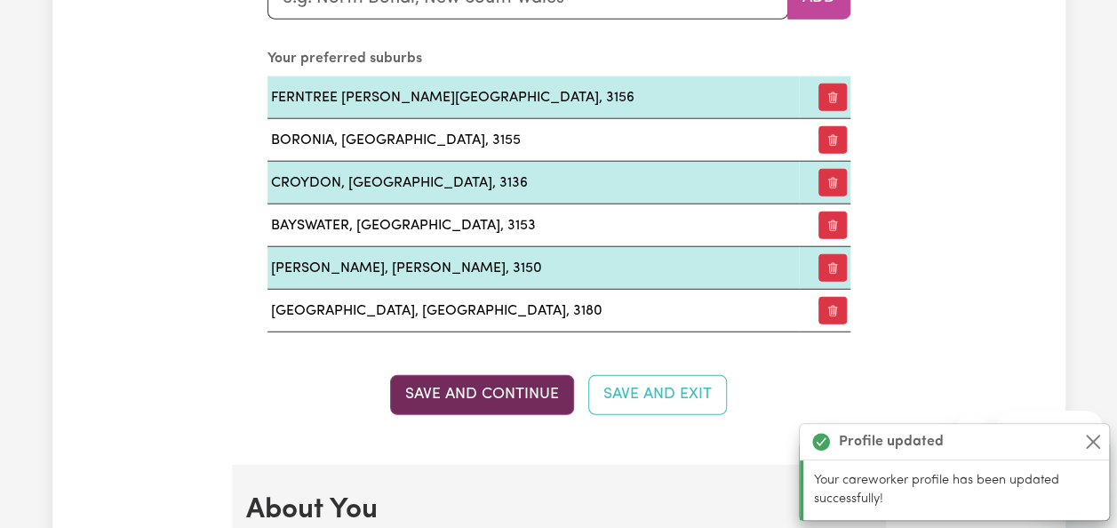
click at [513, 396] on button "Save and Continue" at bounding box center [482, 394] width 184 height 39
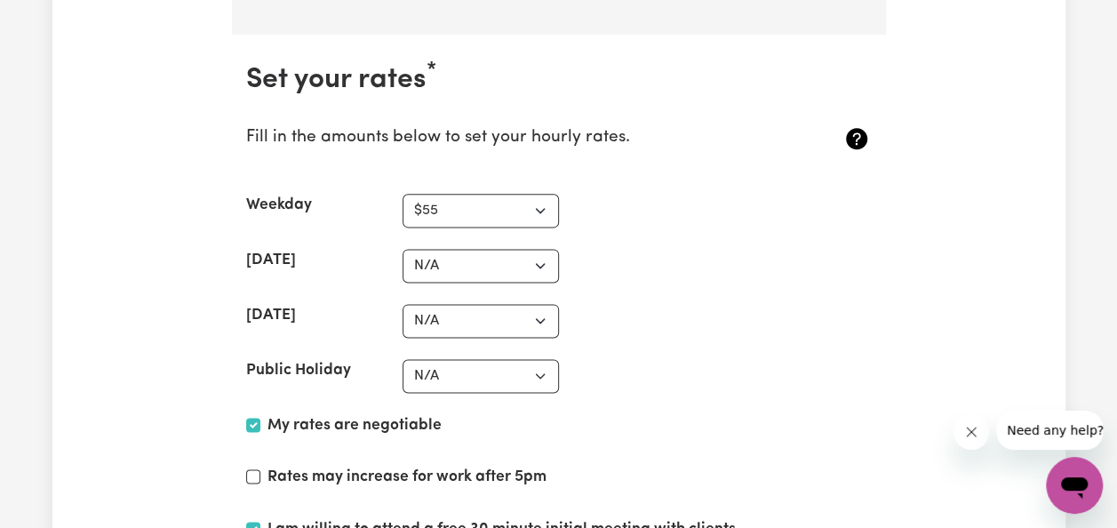
scroll to position [4138, 0]
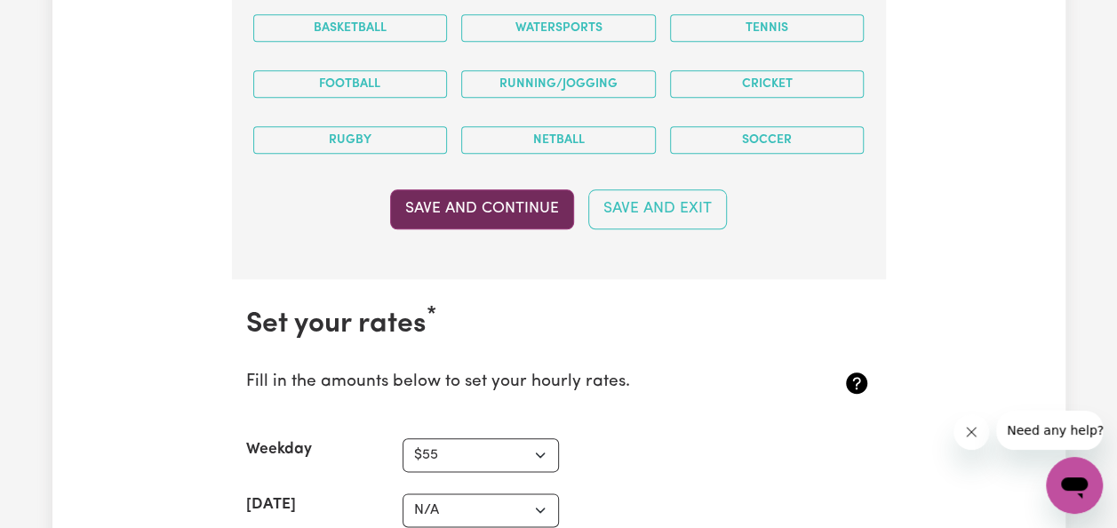
click at [535, 201] on button "Save and Continue" at bounding box center [482, 208] width 184 height 39
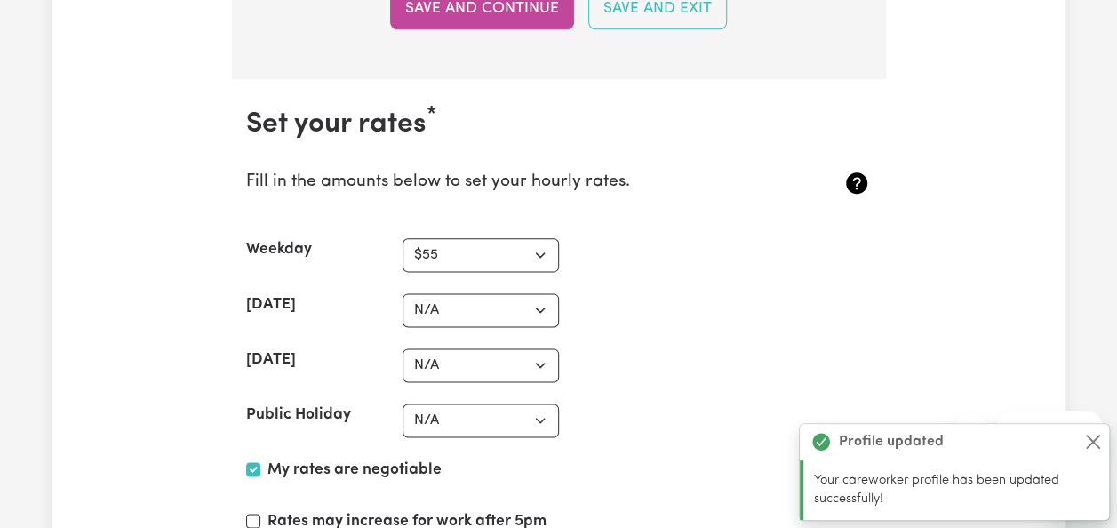
scroll to position [4398, 0]
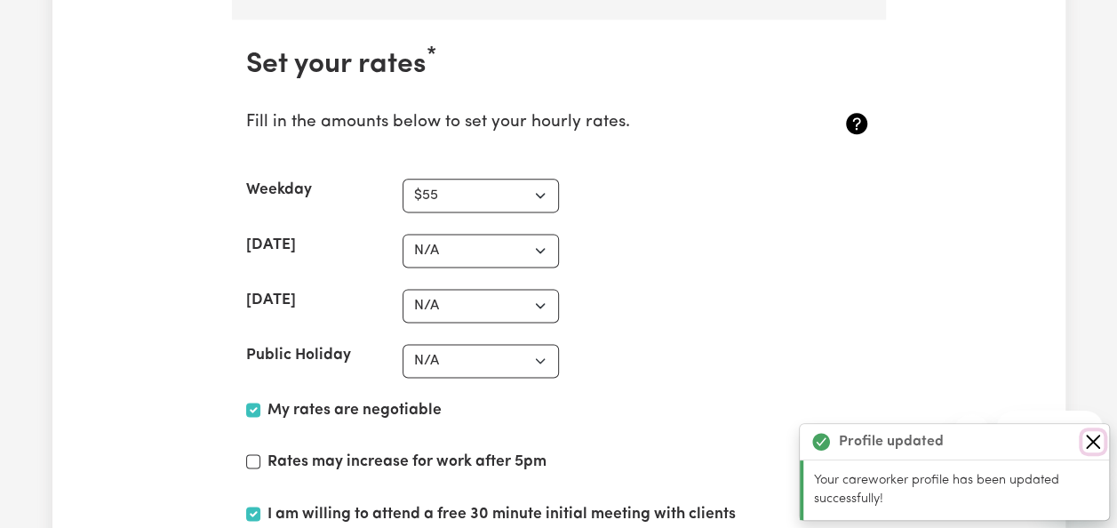
click at [1094, 448] on button "Close" at bounding box center [1092, 441] width 21 height 21
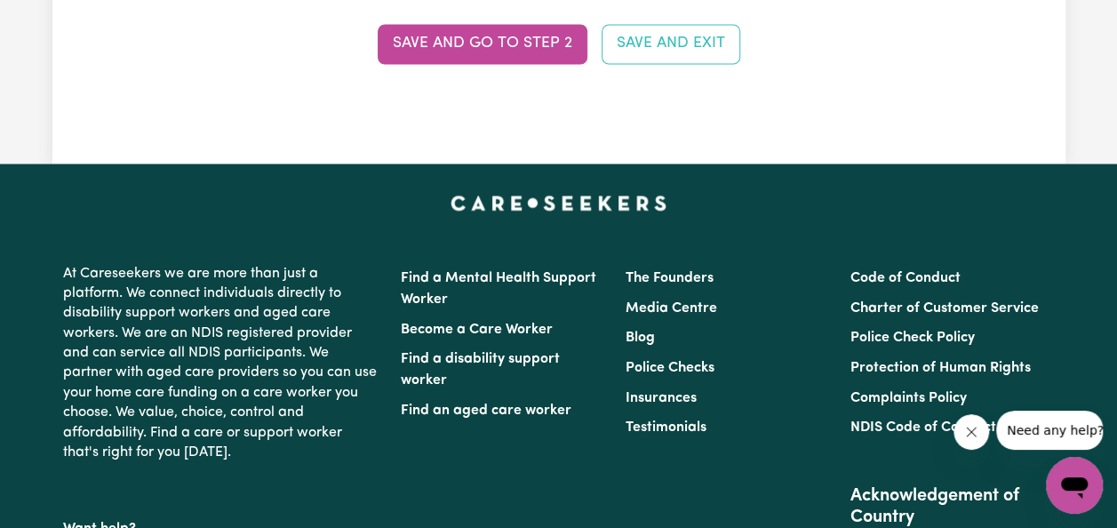
scroll to position [4649, 0]
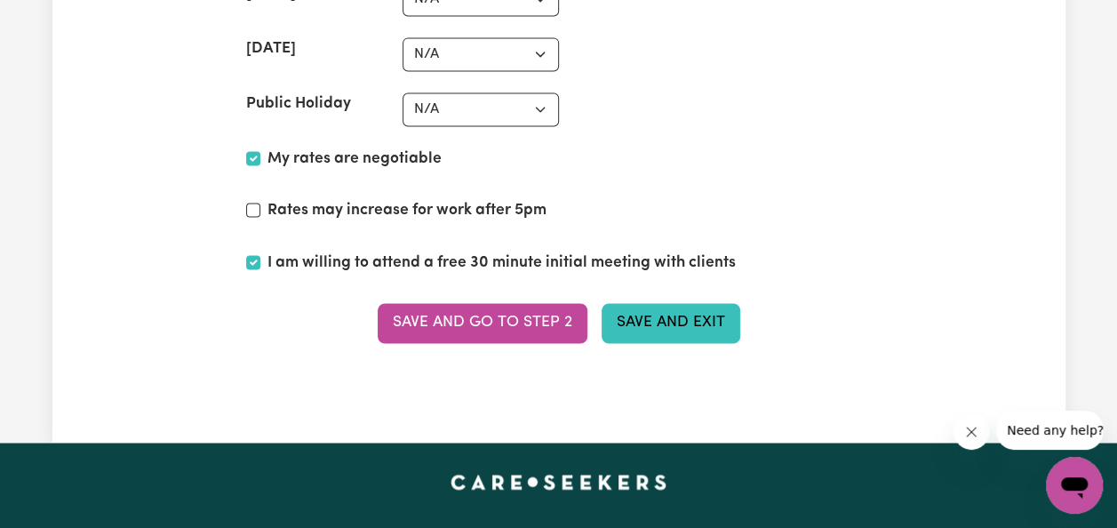
click at [661, 303] on button "Save and Exit" at bounding box center [671, 322] width 139 height 39
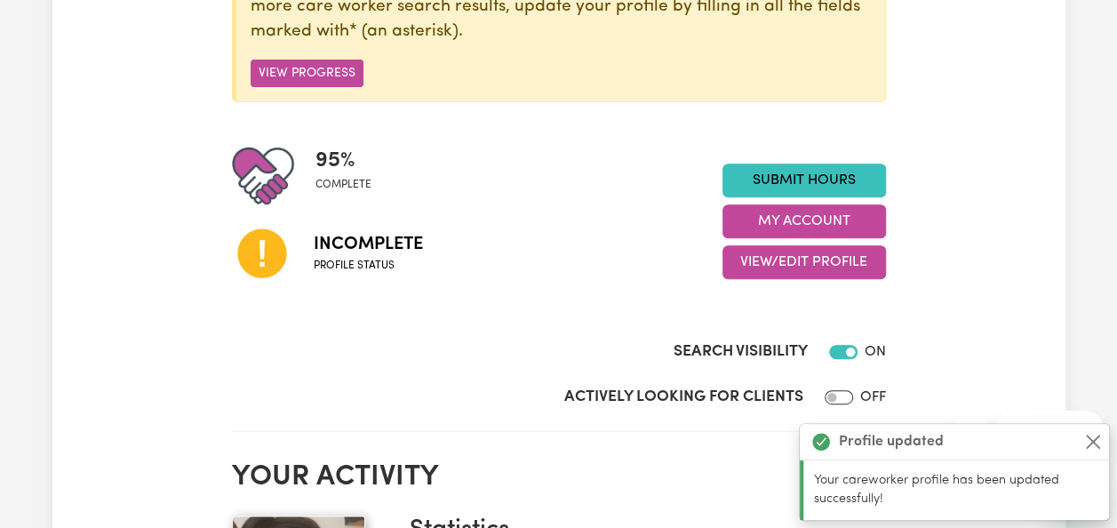
scroll to position [315, 0]
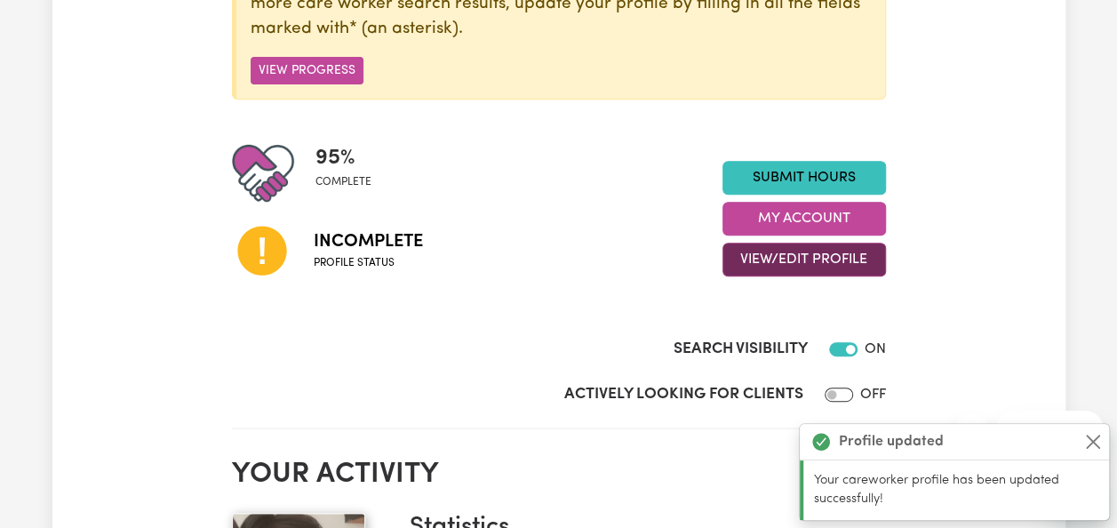
click at [769, 258] on button "View/Edit Profile" at bounding box center [804, 260] width 164 height 34
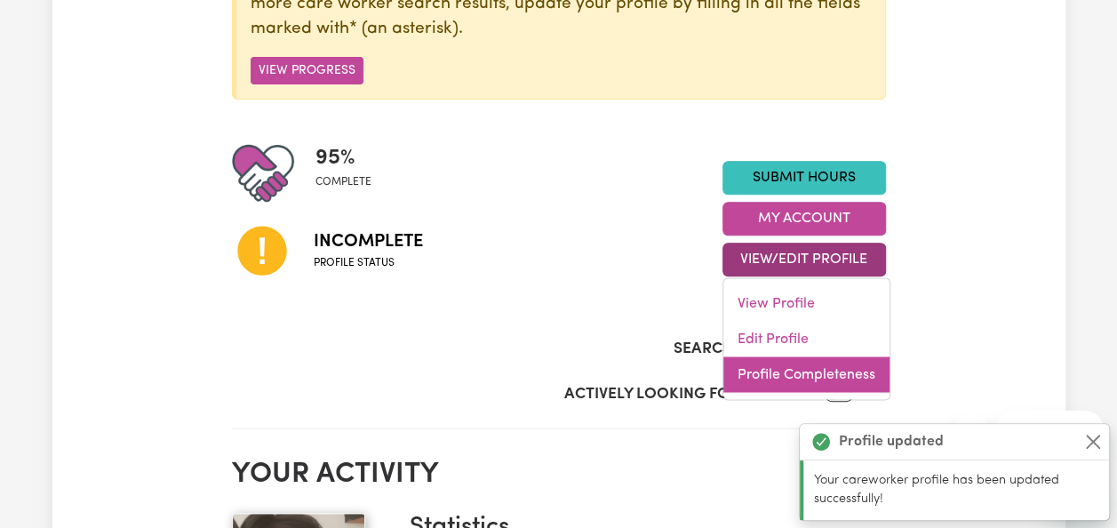
click at [791, 379] on link "Profile Completeness" at bounding box center [806, 375] width 166 height 36
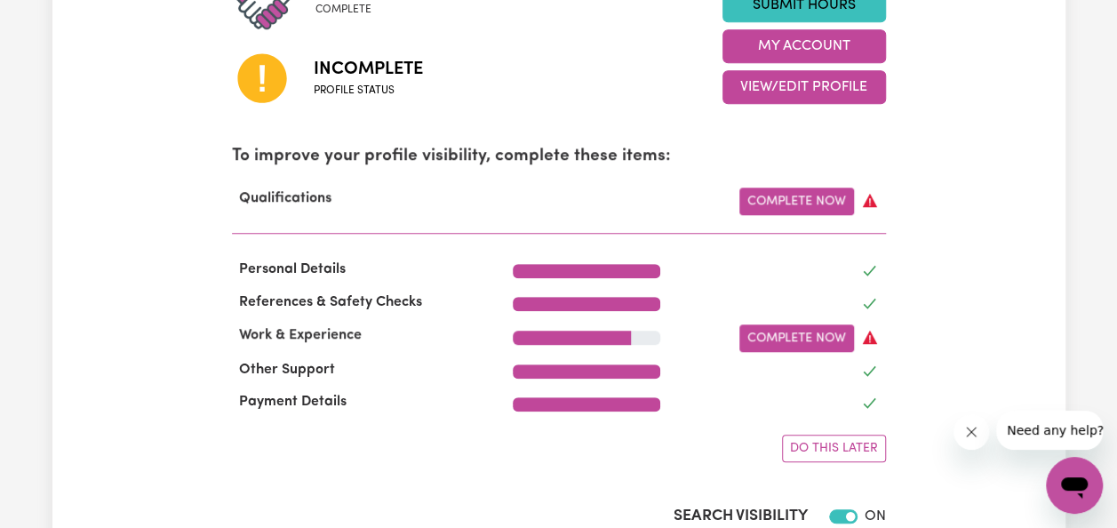
scroll to position [595, 0]
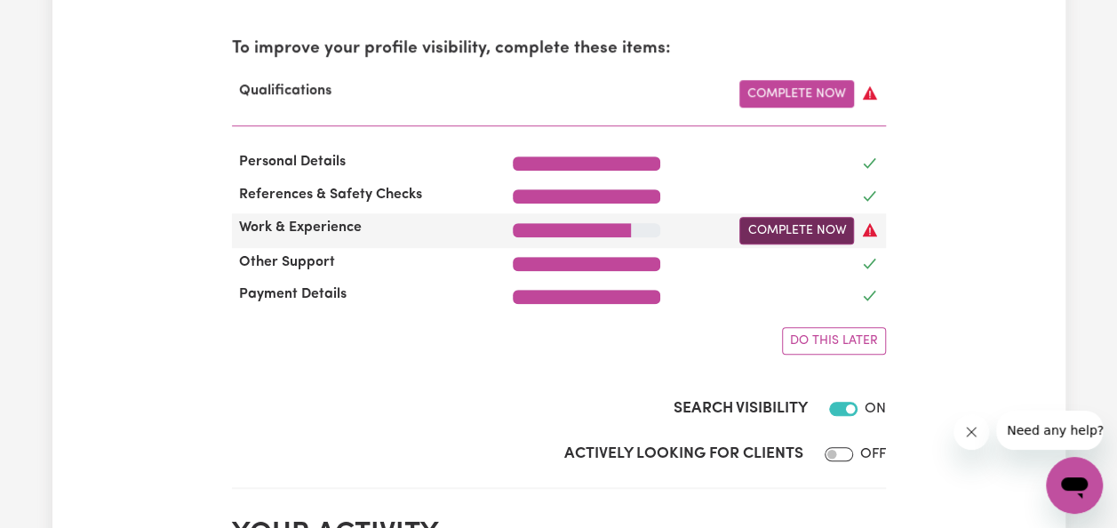
click at [789, 243] on link "Complete Now" at bounding box center [796, 231] width 115 height 28
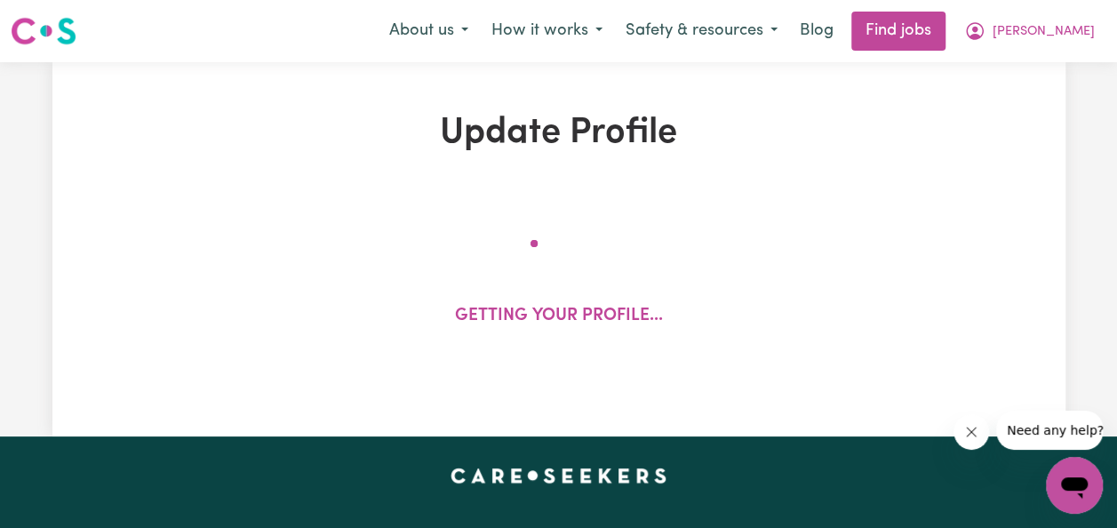
select select "2011"
select select "2020"
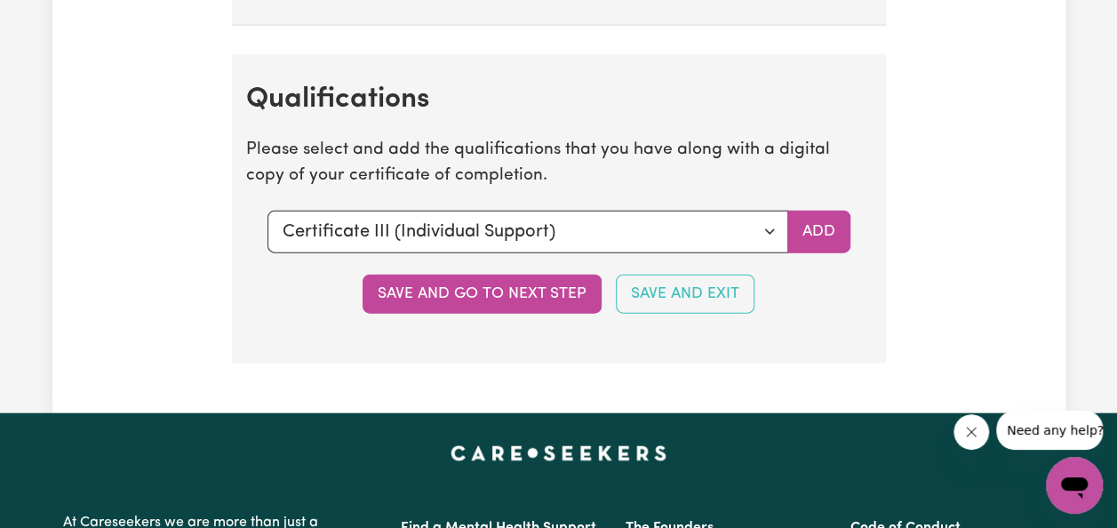
scroll to position [5252, 0]
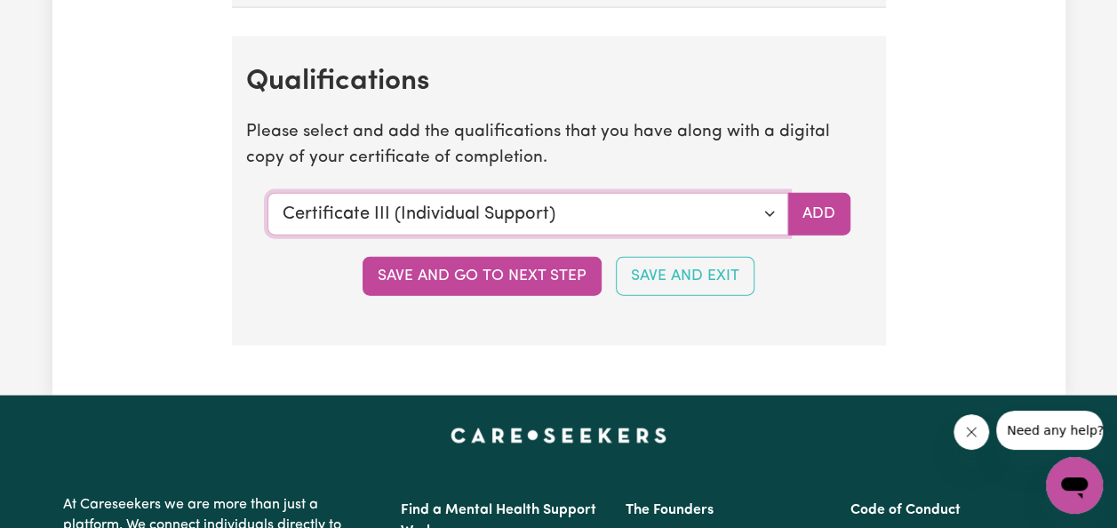
click at [682, 223] on select "Select a qualification to add... Certificate III (Individual Support) Certifica…" at bounding box center [527, 214] width 521 height 43
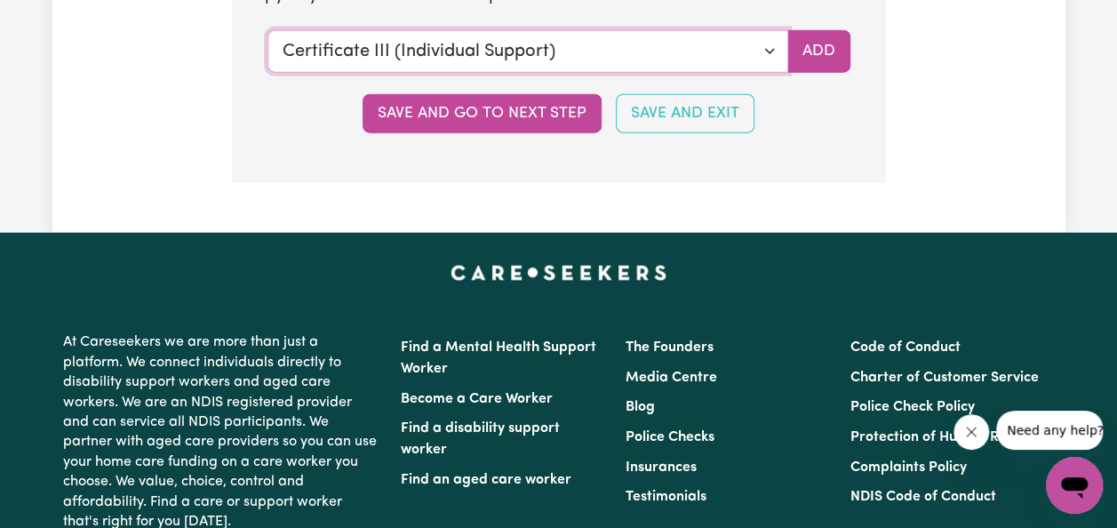
scroll to position [5416, 0]
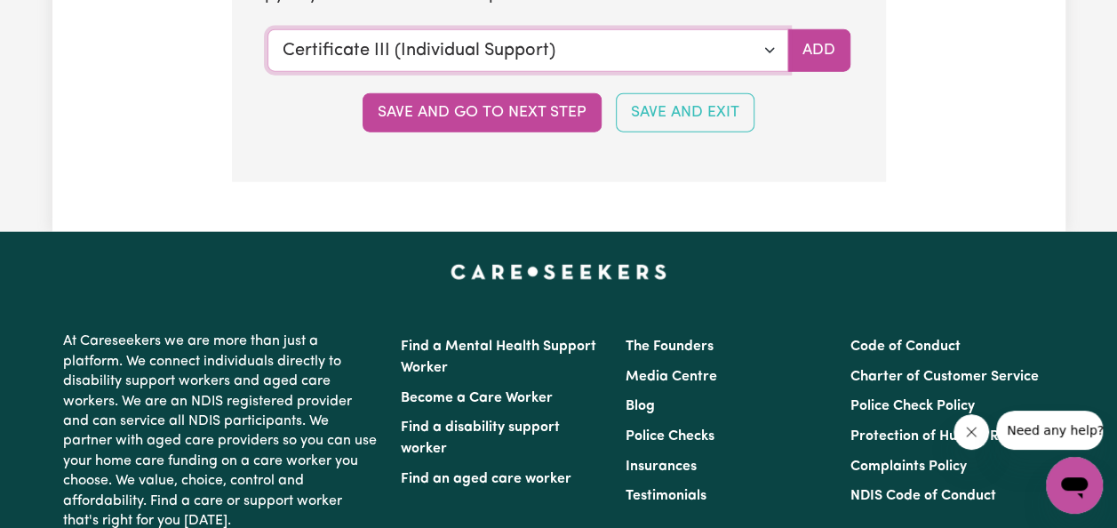
click at [603, 53] on select "Select a qualification to add... Certificate III (Individual Support) Certifica…" at bounding box center [527, 50] width 521 height 43
select select "Bachelor of applied science (OT, Speech, Physio)"
click at [267, 29] on select "Select a qualification to add... Certificate III (Individual Support) Certifica…" at bounding box center [527, 50] width 521 height 43
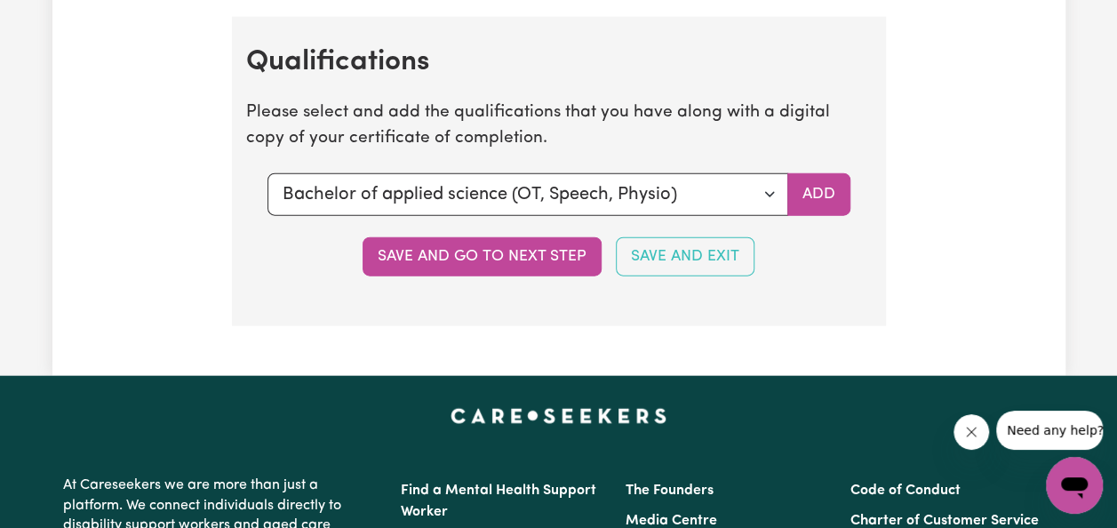
scroll to position [5266, 0]
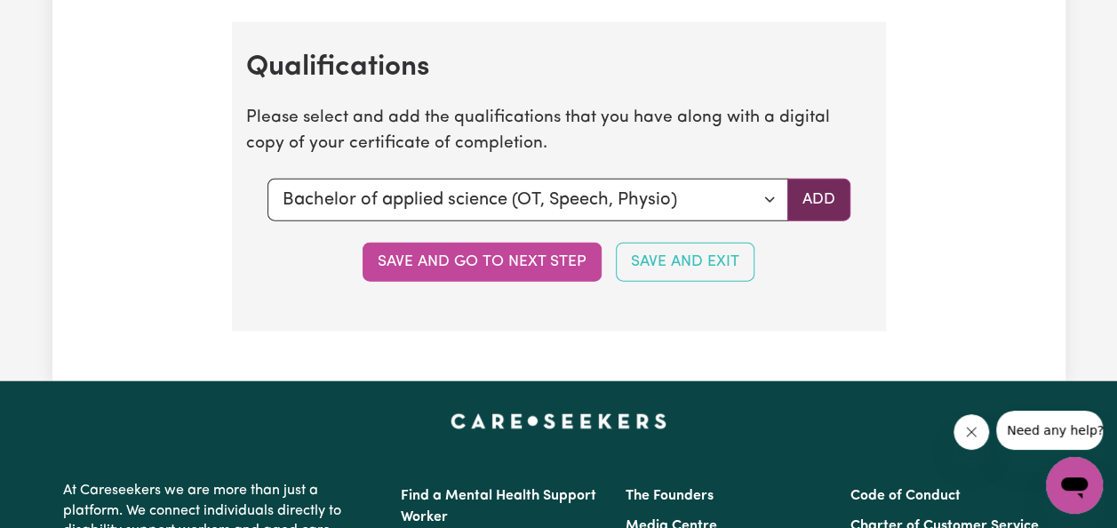
click at [821, 201] on button "Add" at bounding box center [818, 200] width 63 height 43
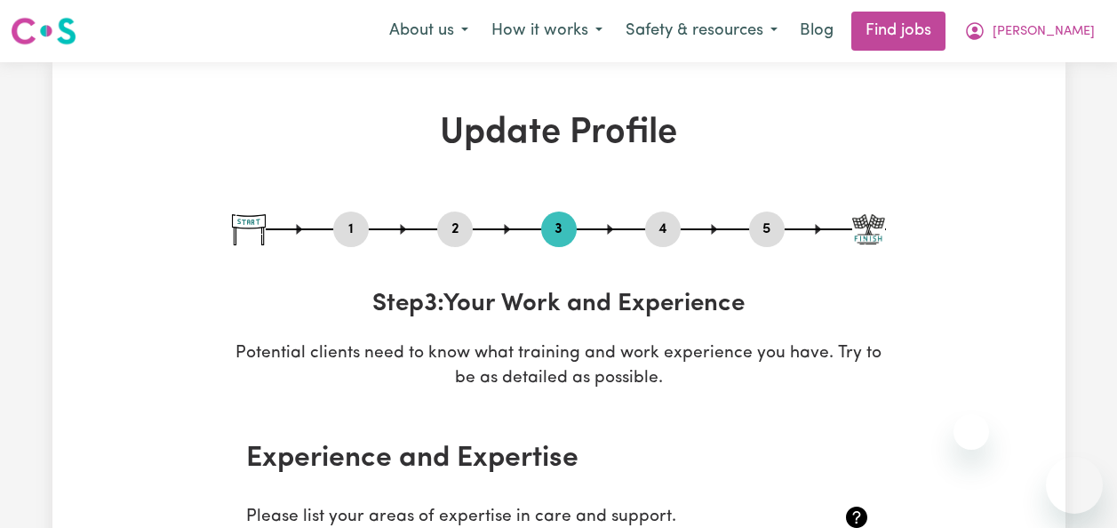
select select "2011"
select select "2020"
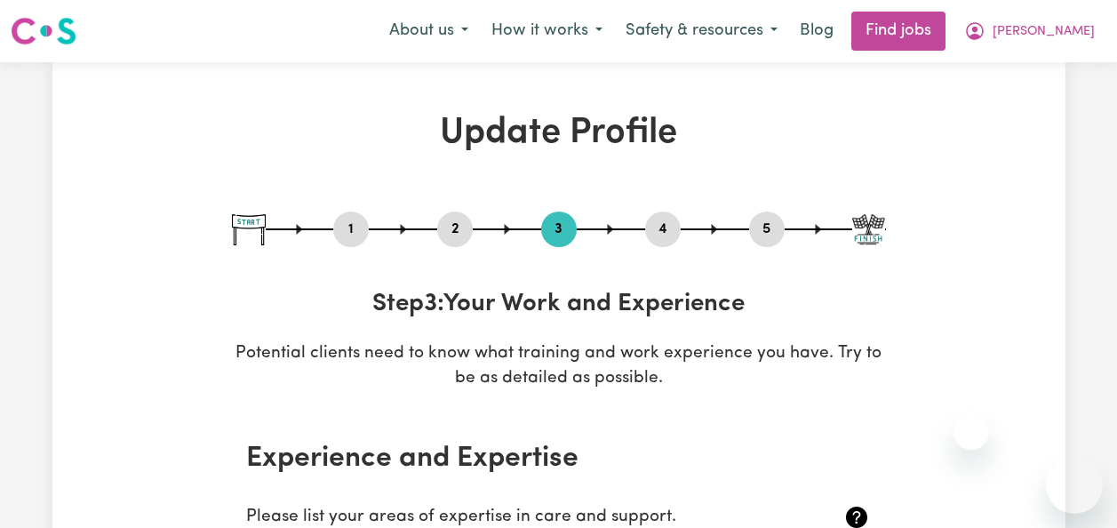
select select "Bachelor of applied science (OT, Speech, Physio)"
